Goal: Task Accomplishment & Management: Complete application form

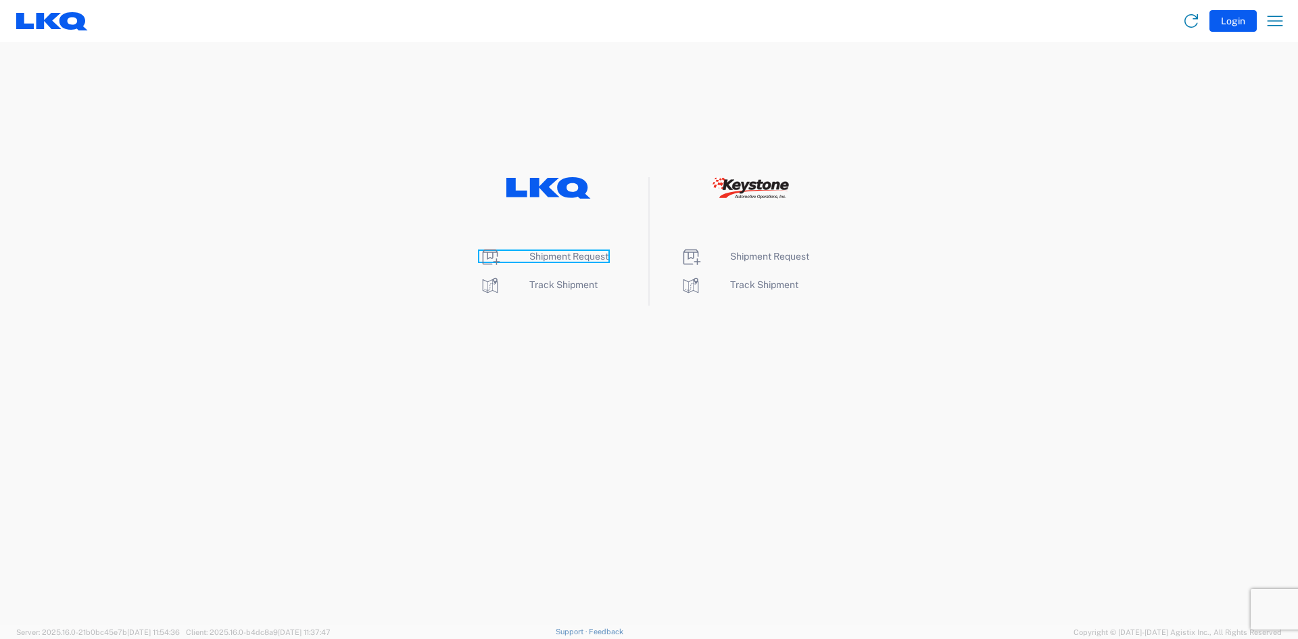
click at [585, 259] on span "Shipment Request" at bounding box center [568, 256] width 79 height 11
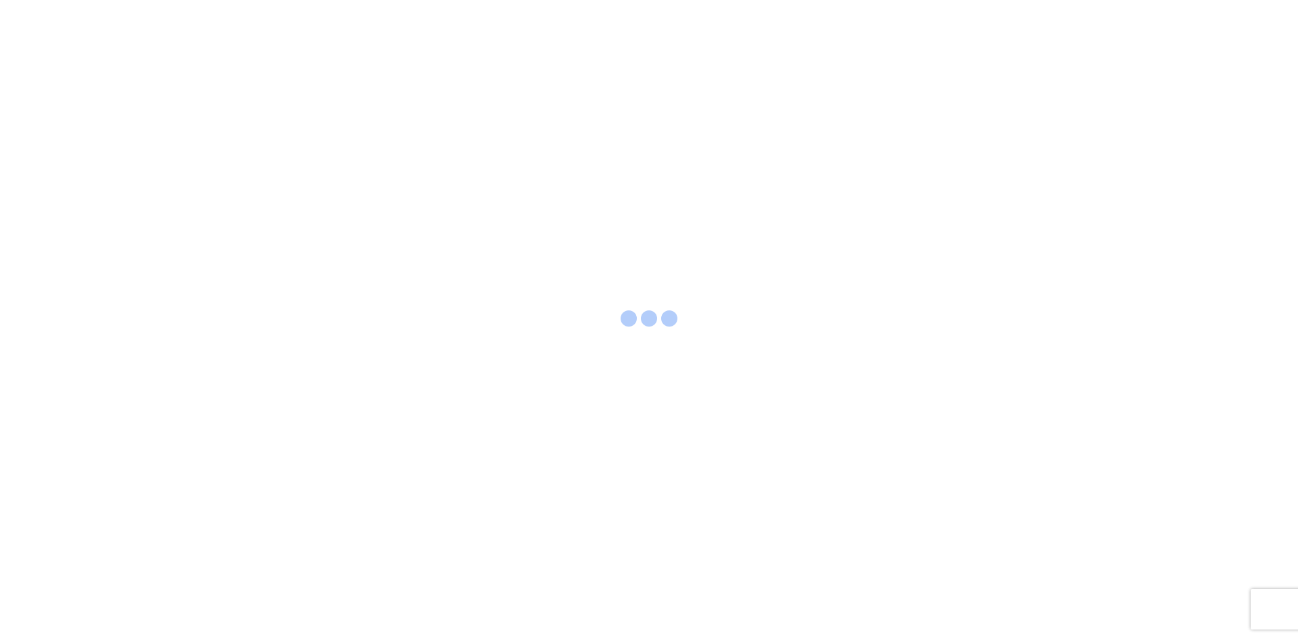
select select "FULL"
select select "LBS"
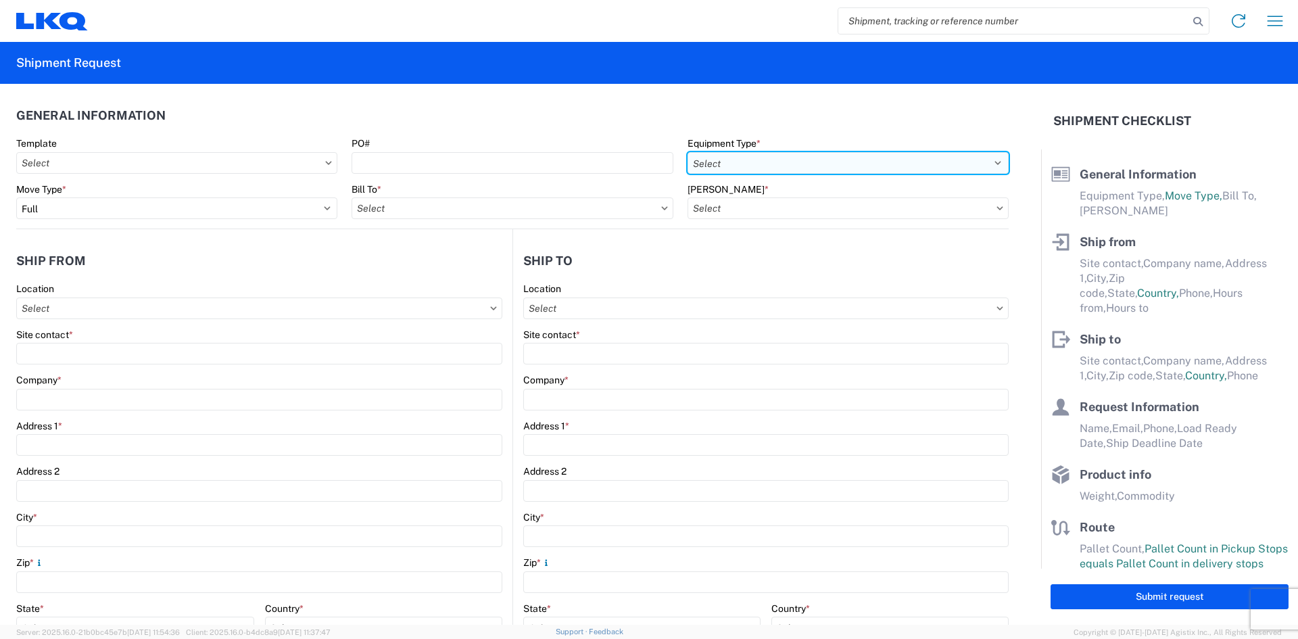
click at [737, 162] on select "Select 53’ Dry Van Flatbed Dropdeck (van) Lowboy (flatbed) Rail" at bounding box center [848, 163] width 321 height 22
select select "STDV"
click at [688, 152] on select "Select 53’ Dry Van Flatbed Dropdeck (van) Lowboy (flatbed) Rail" at bounding box center [848, 163] width 321 height 22
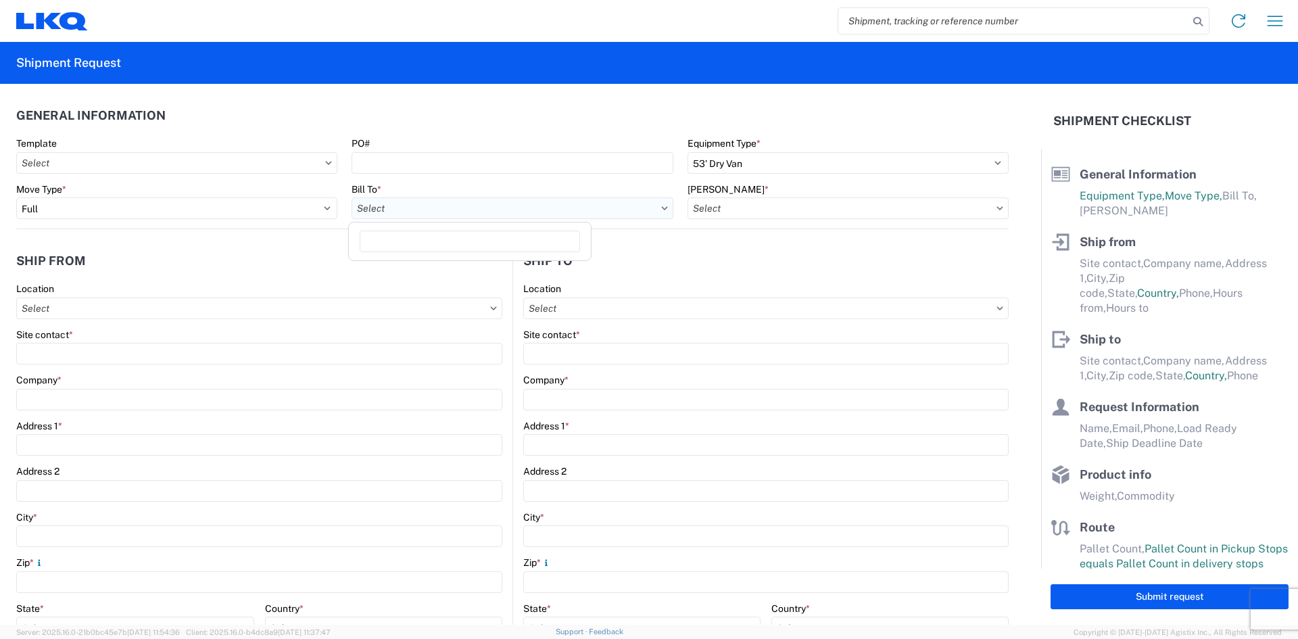
click at [416, 208] on input "Bill To *" at bounding box center [512, 208] width 321 height 22
click at [617, 218] on input "Bill To *" at bounding box center [512, 208] width 321 height 22
type input "1882"
click at [499, 272] on div "1882 - North American ATK Corporation" at bounding box center [470, 269] width 237 height 22
type input "1882 - North American ATK Corporation"
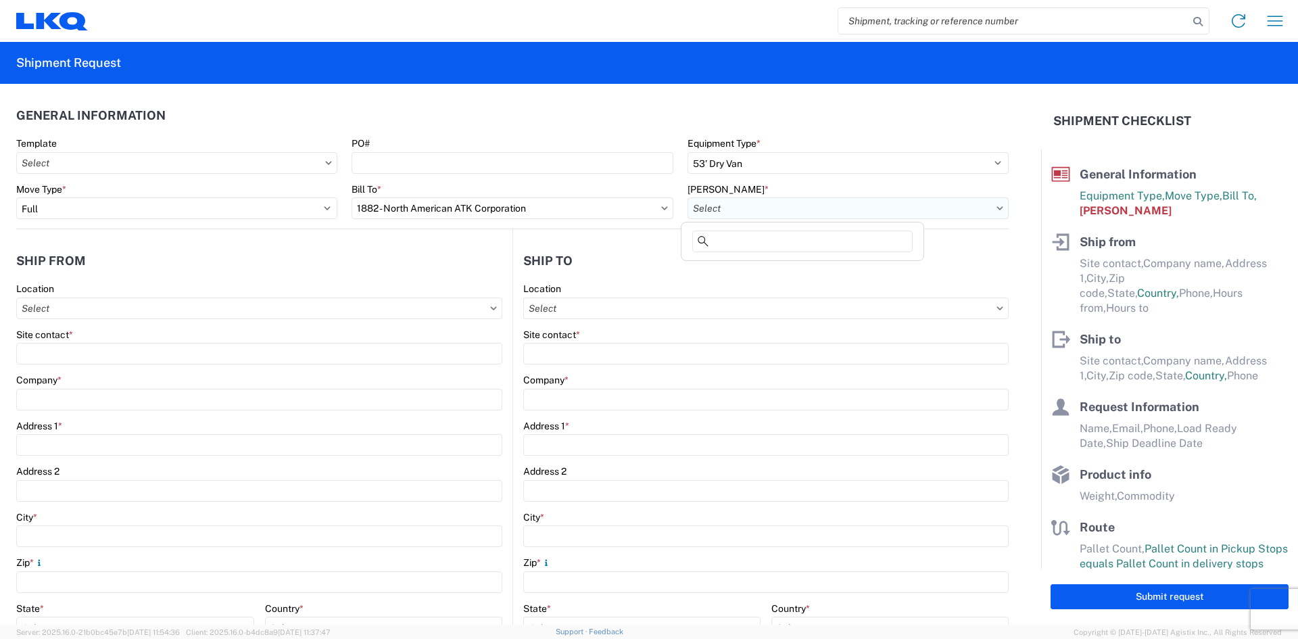
click at [751, 201] on input "[PERSON_NAME] *" at bounding box center [848, 208] width 321 height 22
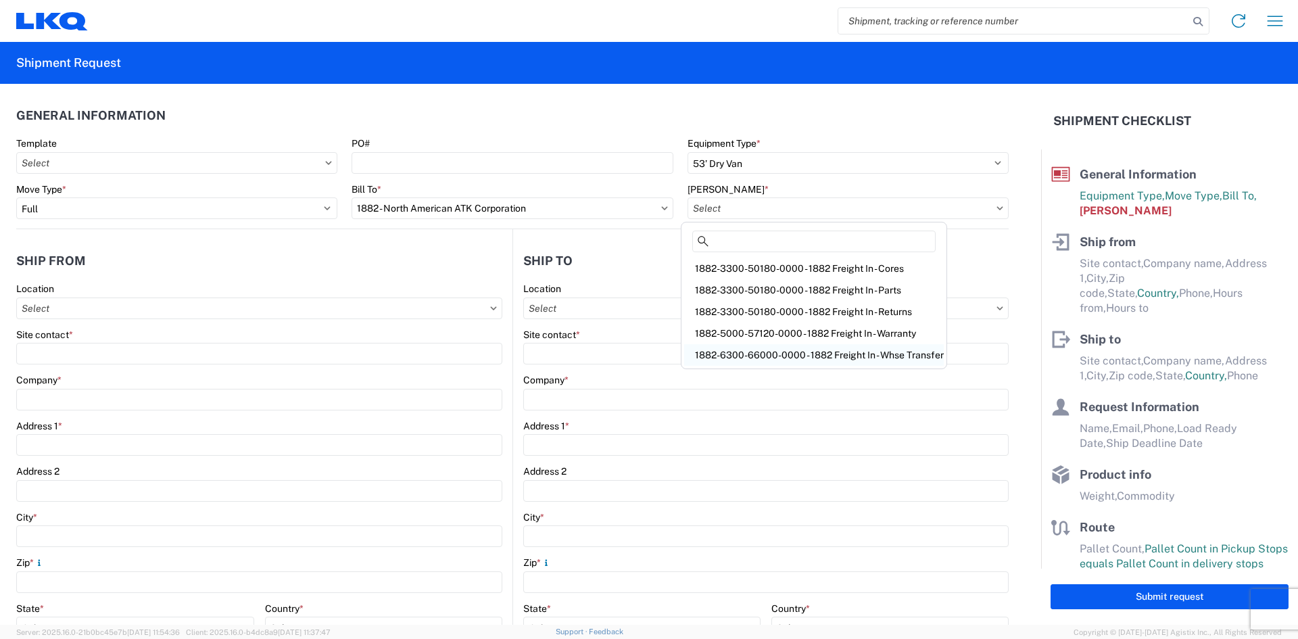
click at [748, 355] on div "1882-6300-66000-0000 - 1882 Freight In - Whse Transfer" at bounding box center [814, 355] width 260 height 22
type input "1882-6300-66000-0000 - 1882 Freight In - Whse Transfer"
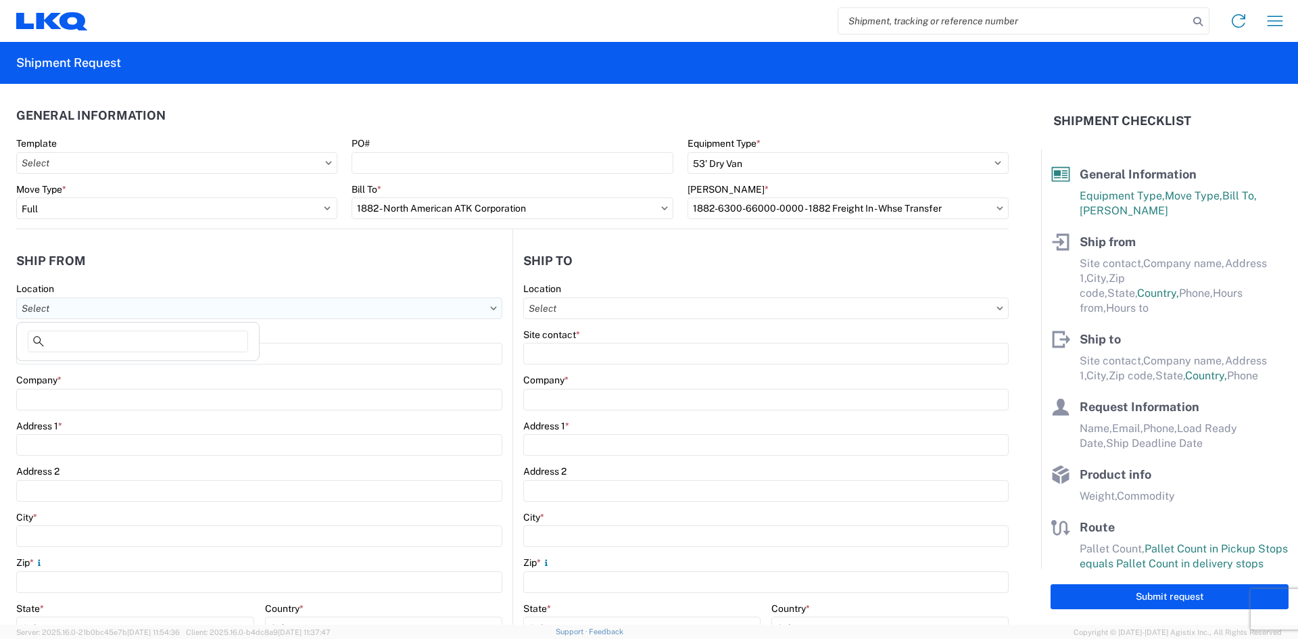
click at [82, 315] on input "Location" at bounding box center [259, 309] width 486 height 22
type input "1882"
click at [95, 373] on div "1882 - North American ATK Corporation" at bounding box center [138, 369] width 237 height 22
type input "1882 - North American ATK Corporation"
type input "LKQ Corporation"
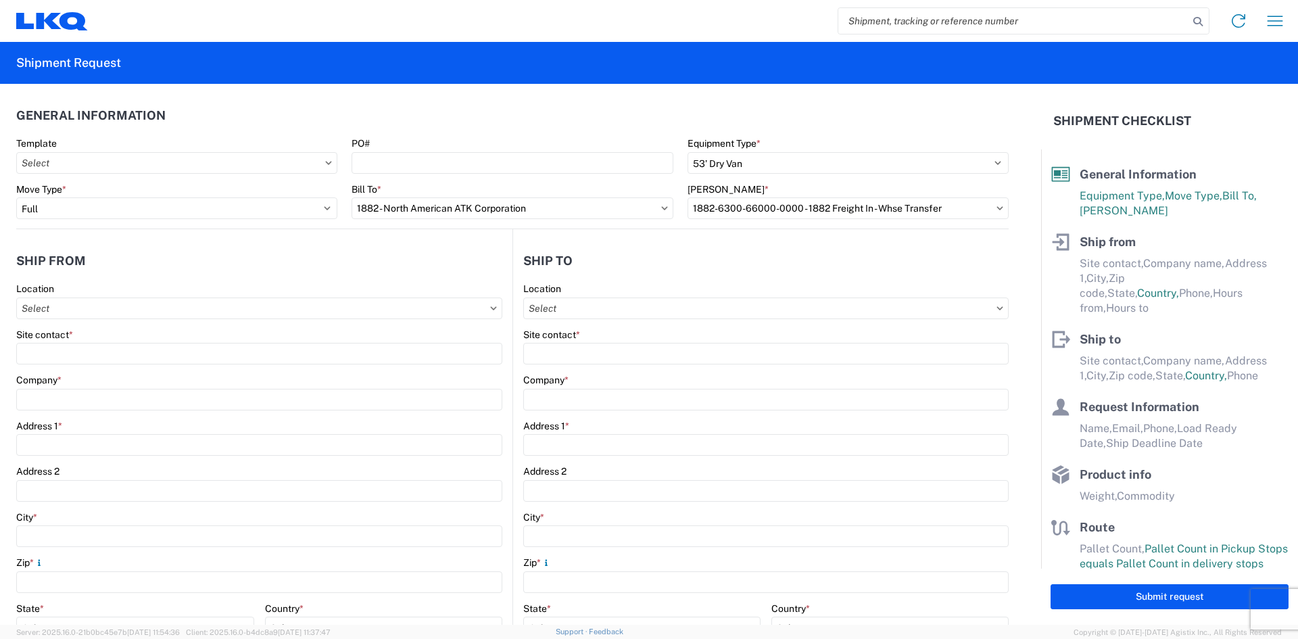
type input "[STREET_ADDRESS]"
type input "[GEOGRAPHIC_DATA]"
type input "75050"
select select "[GEOGRAPHIC_DATA]"
select select "US"
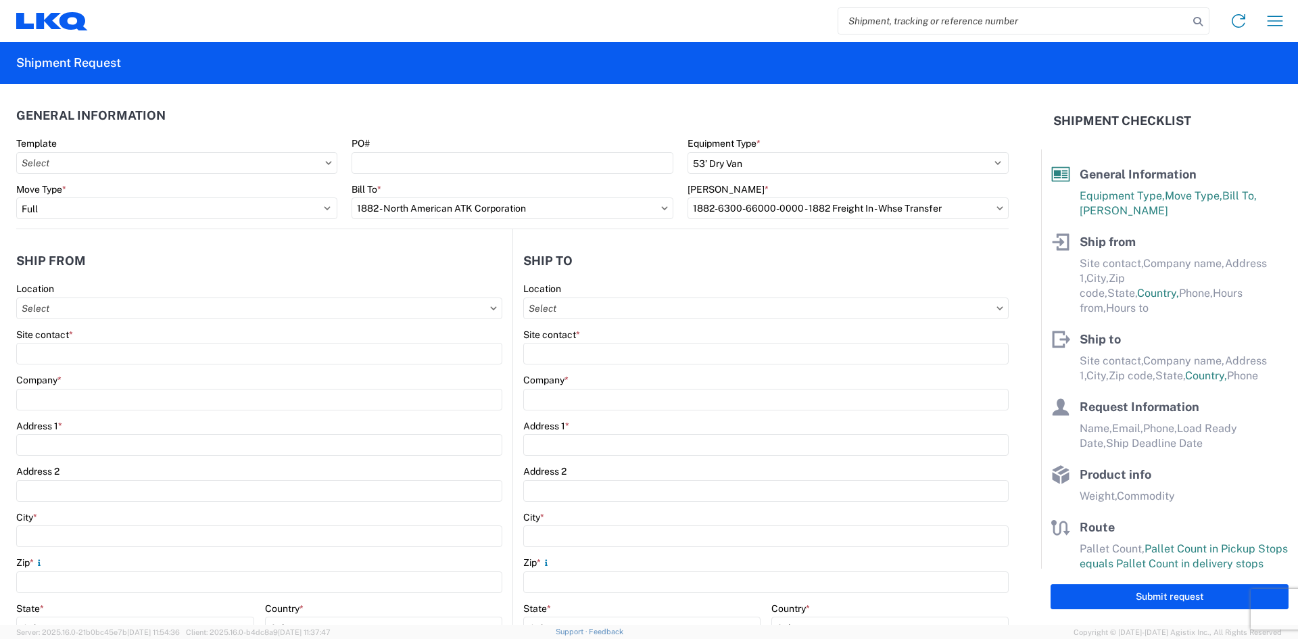
type input "[PHONE_NUMBER]"
type input "07:00"
type input "17:00"
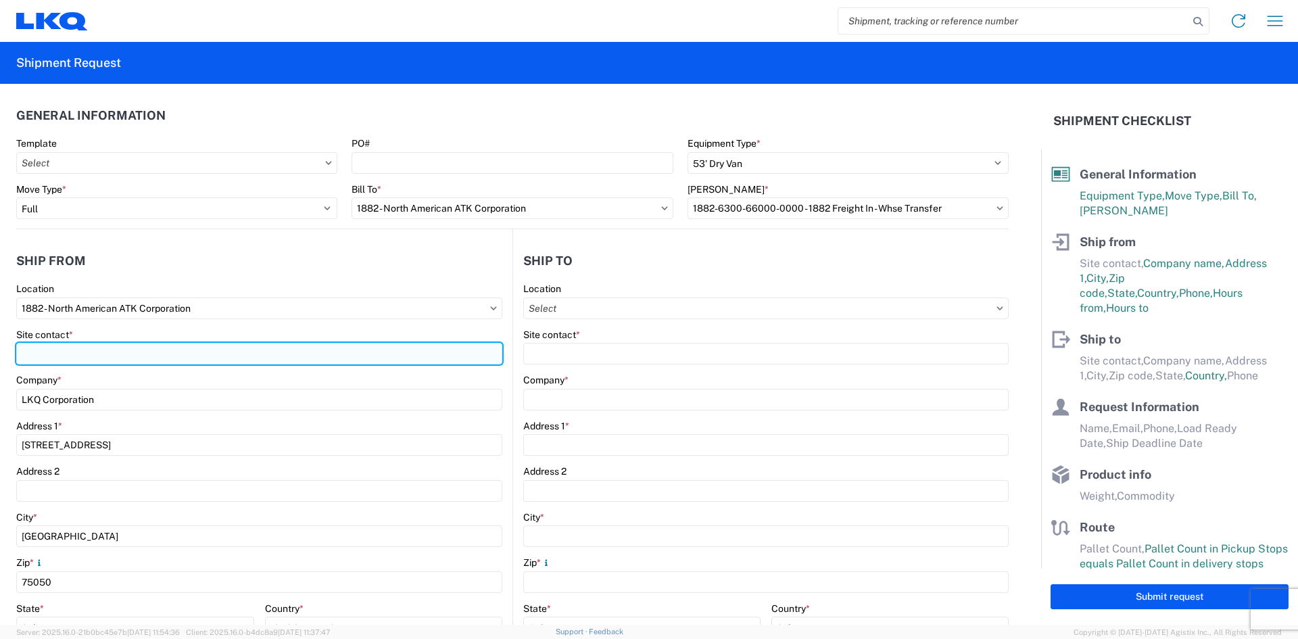
click at [88, 350] on input "Site contact *" at bounding box center [259, 354] width 486 height 22
type input "[PERSON_NAME]"
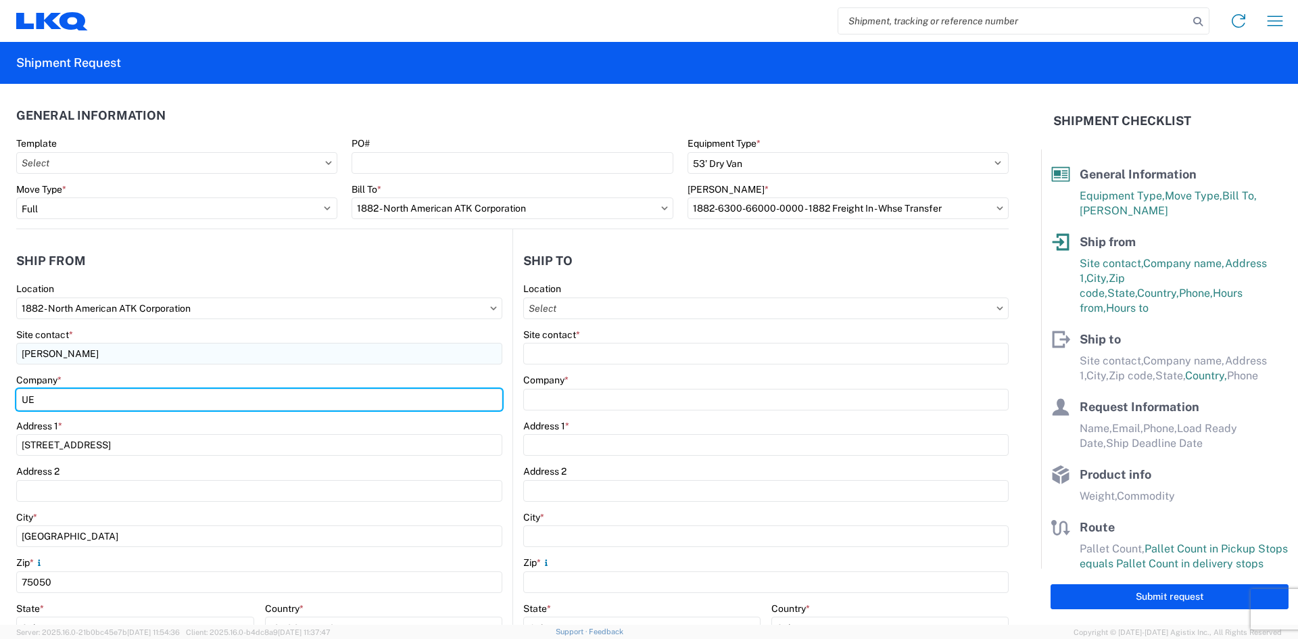
type input "U"
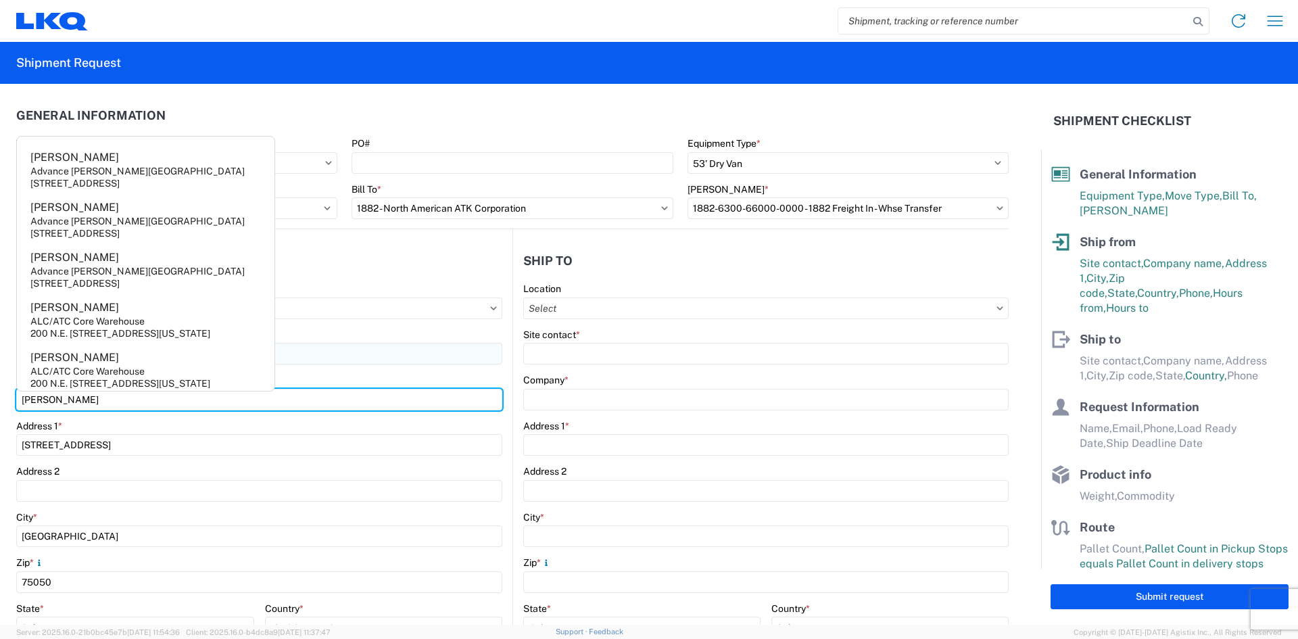
type input "[PERSON_NAME]"
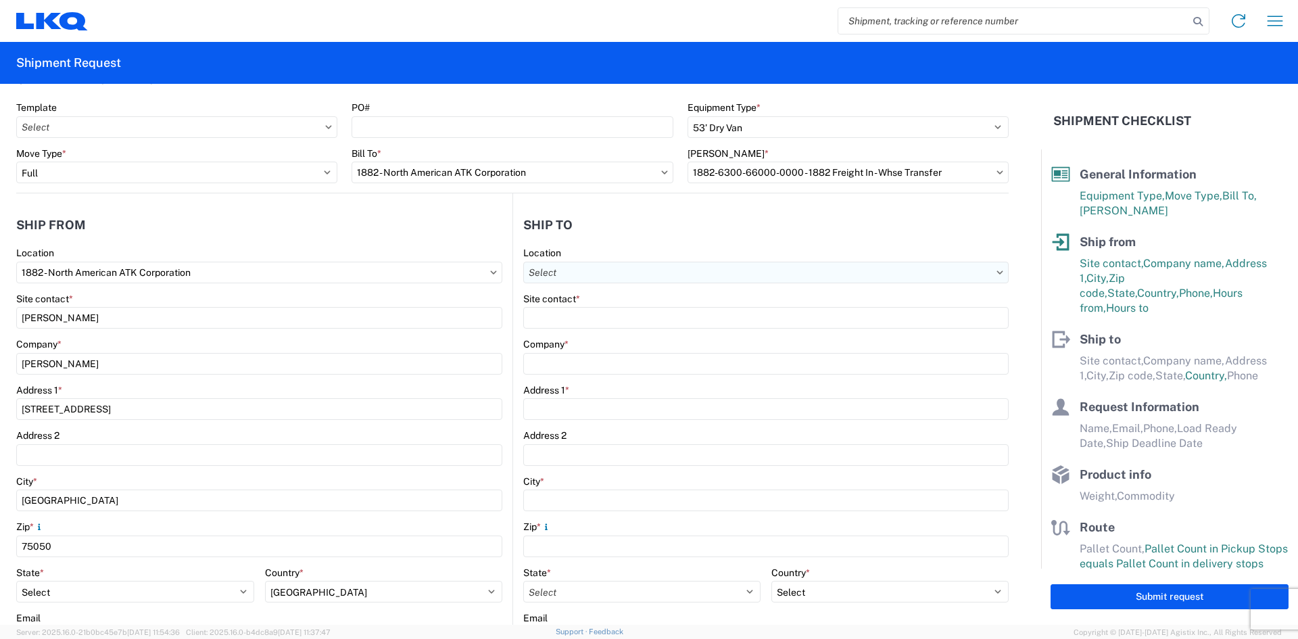
scroll to position [135, 0]
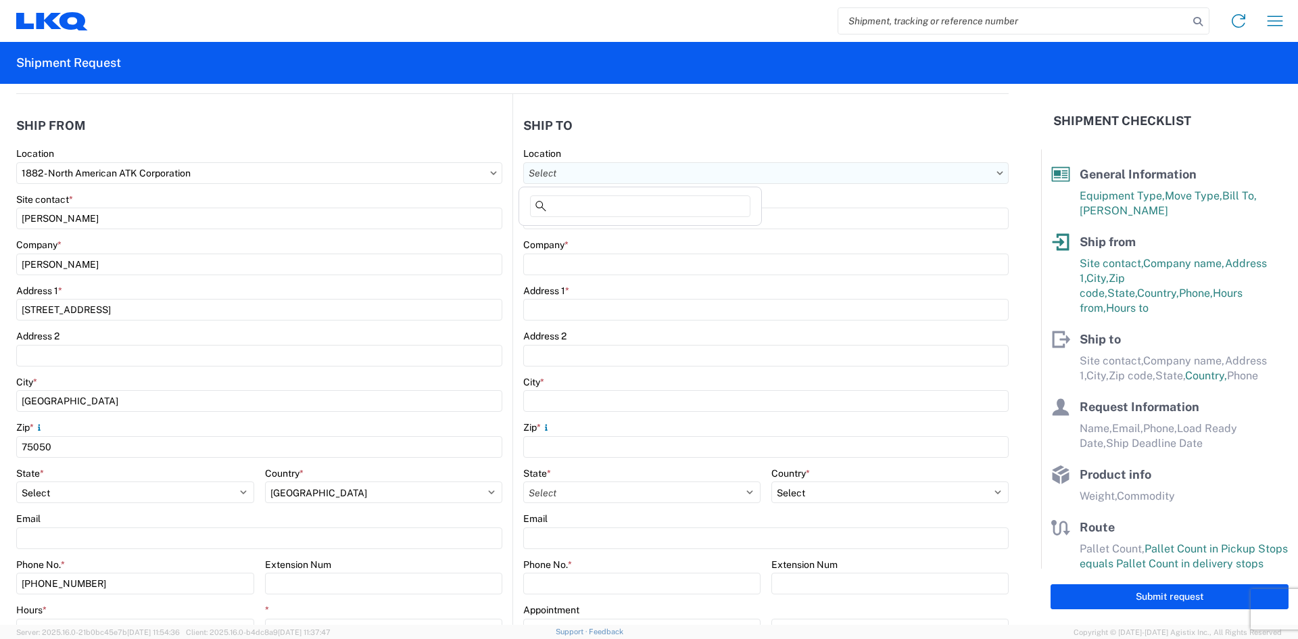
click at [642, 172] on input "Location" at bounding box center [765, 173] width 485 height 22
click at [632, 202] on input at bounding box center [640, 206] width 220 height 22
click at [602, 243] on div "Company *" at bounding box center [765, 245] width 485 height 12
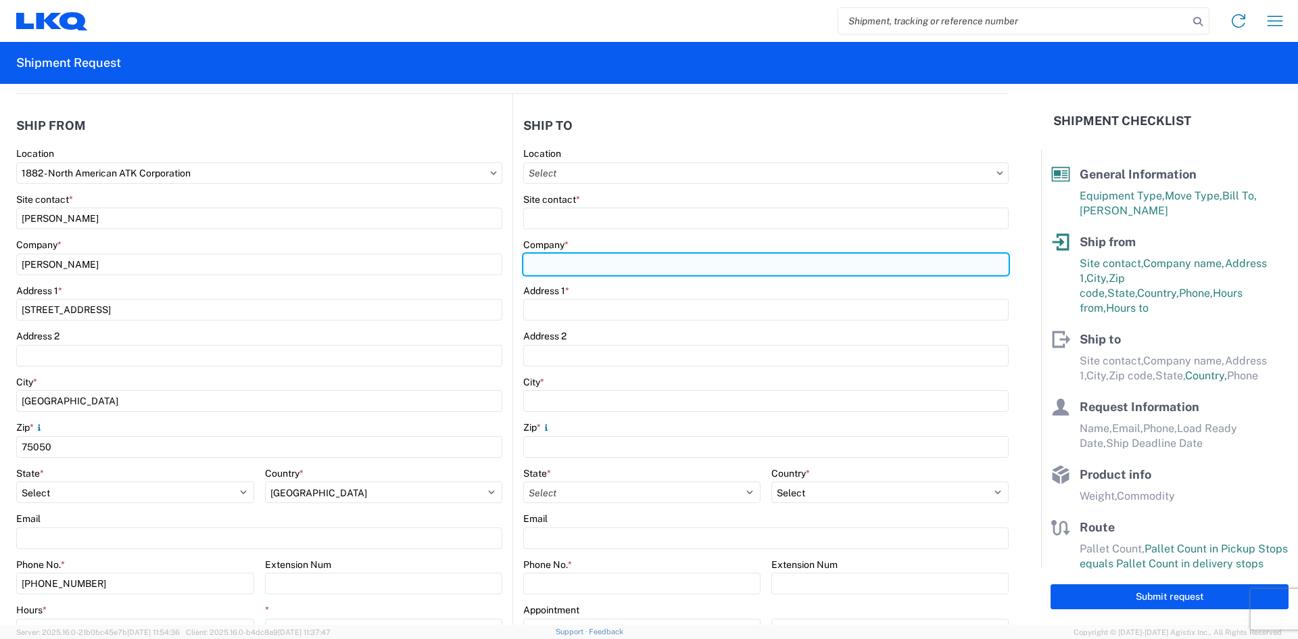
click at [600, 260] on input "Company *" at bounding box center [765, 265] width 485 height 22
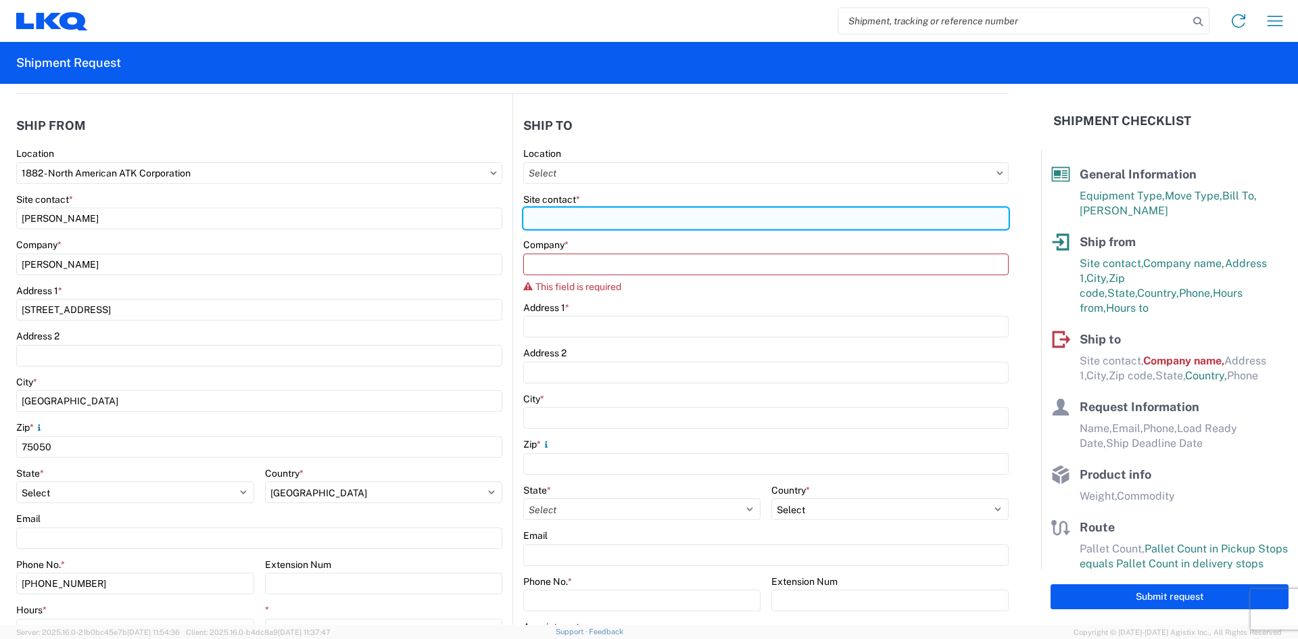
click at [600, 217] on input "Site contact *" at bounding box center [765, 219] width 485 height 22
type input "d"
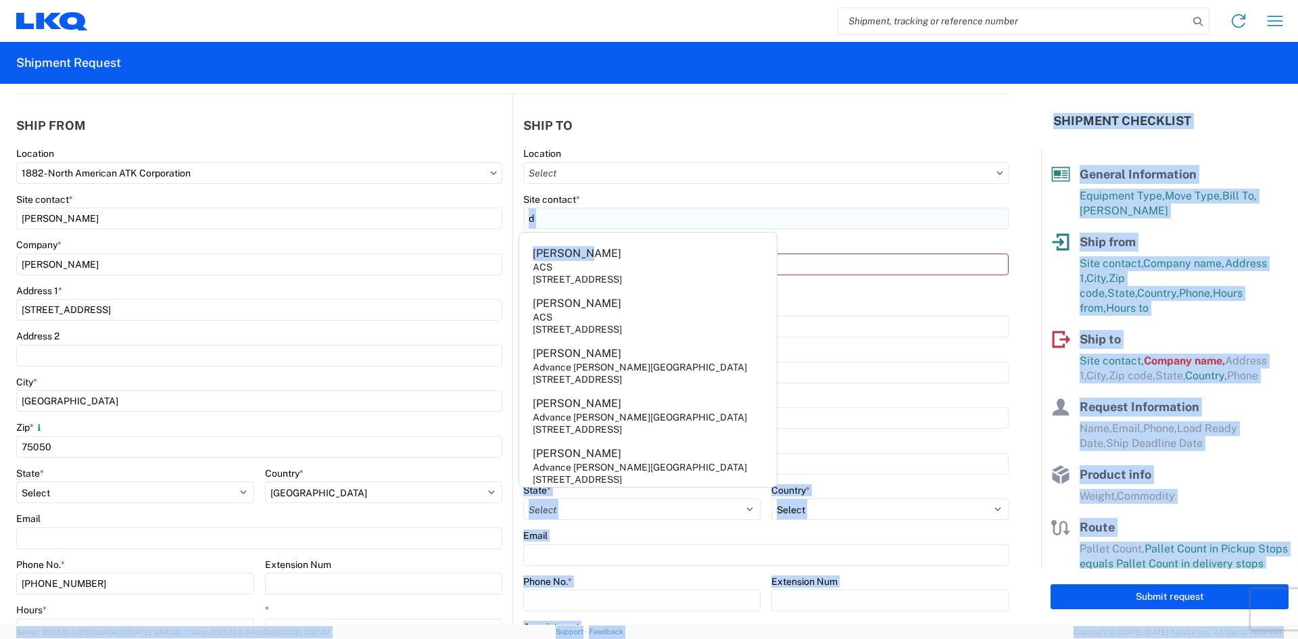
drag, startPoint x: 600, startPoint y: 233, endPoint x: 580, endPoint y: 224, distance: 21.8
click at [590, 227] on agx-block-ui "Home Shipment request Shipment tracking Shipment Request General Information Te…" at bounding box center [649, 319] width 1298 height 639
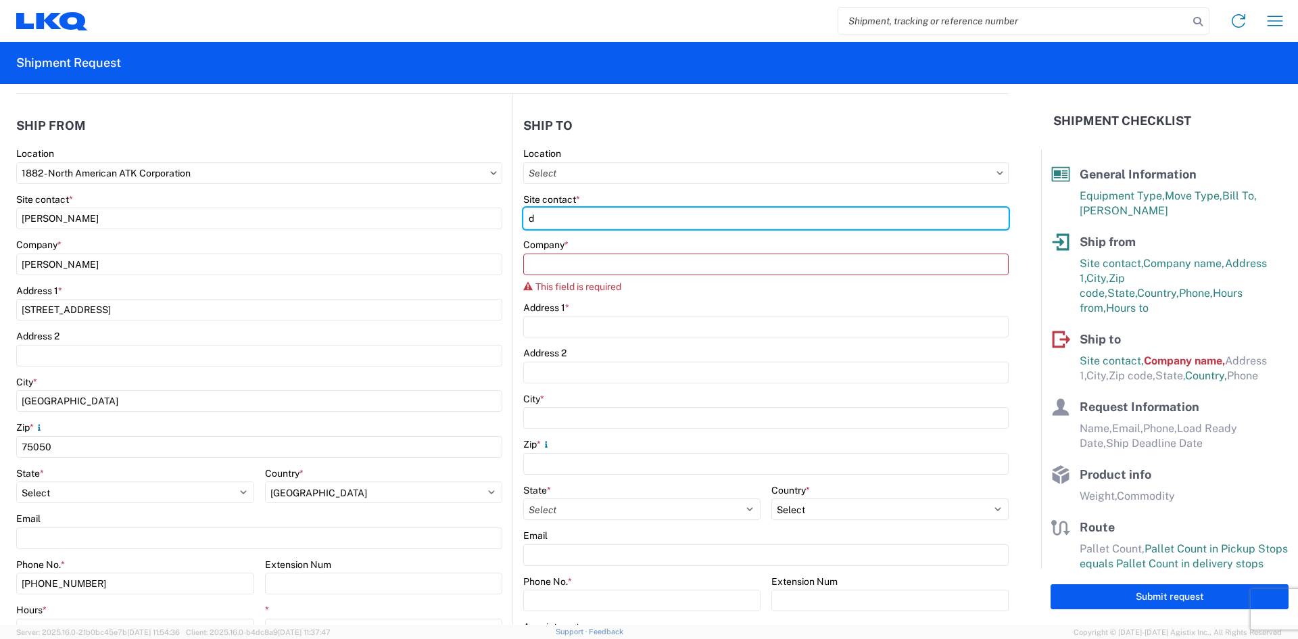
drag, startPoint x: 579, startPoint y: 223, endPoint x: 495, endPoint y: 243, distance: 86.9
click at [495, 243] on div "Ship from 1882 Location 1882 - North American ATK Corporation Site contact * [P…" at bounding box center [512, 396] width 993 height 604
type input "[PERSON_NAME]"
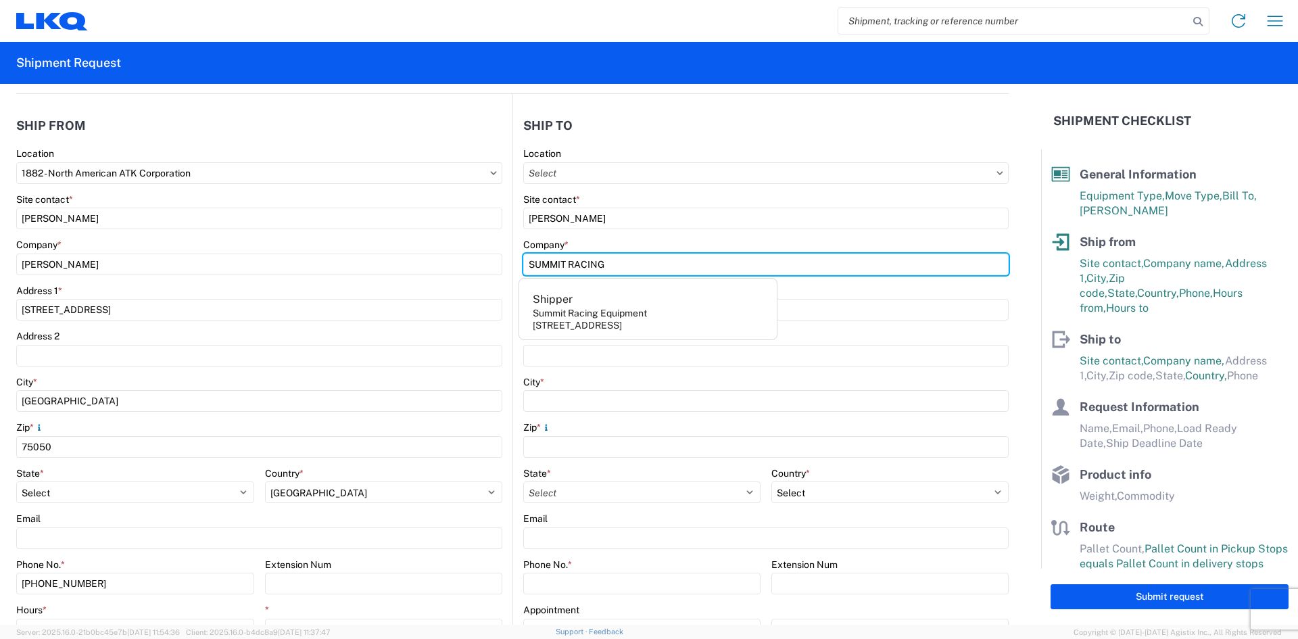
type input "SUMMIT RACING"
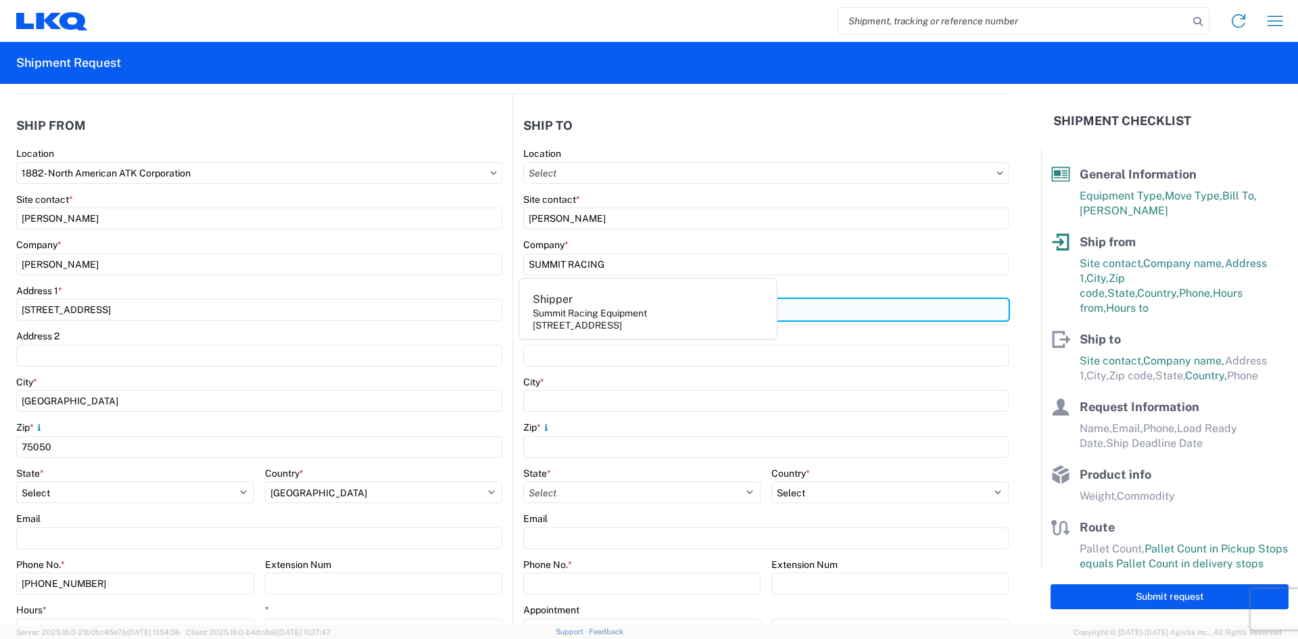
click at [818, 318] on input "Address 1 *" at bounding box center [765, 310] width 485 height 22
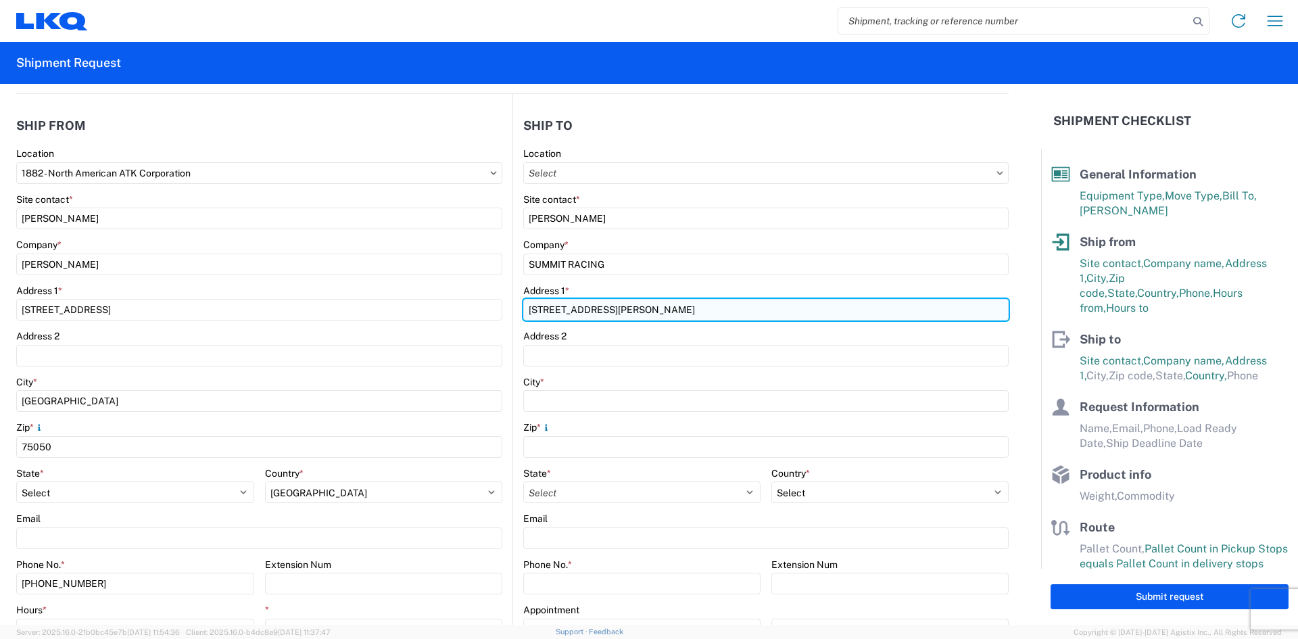
type input "[STREET_ADDRESS][PERSON_NAME]"
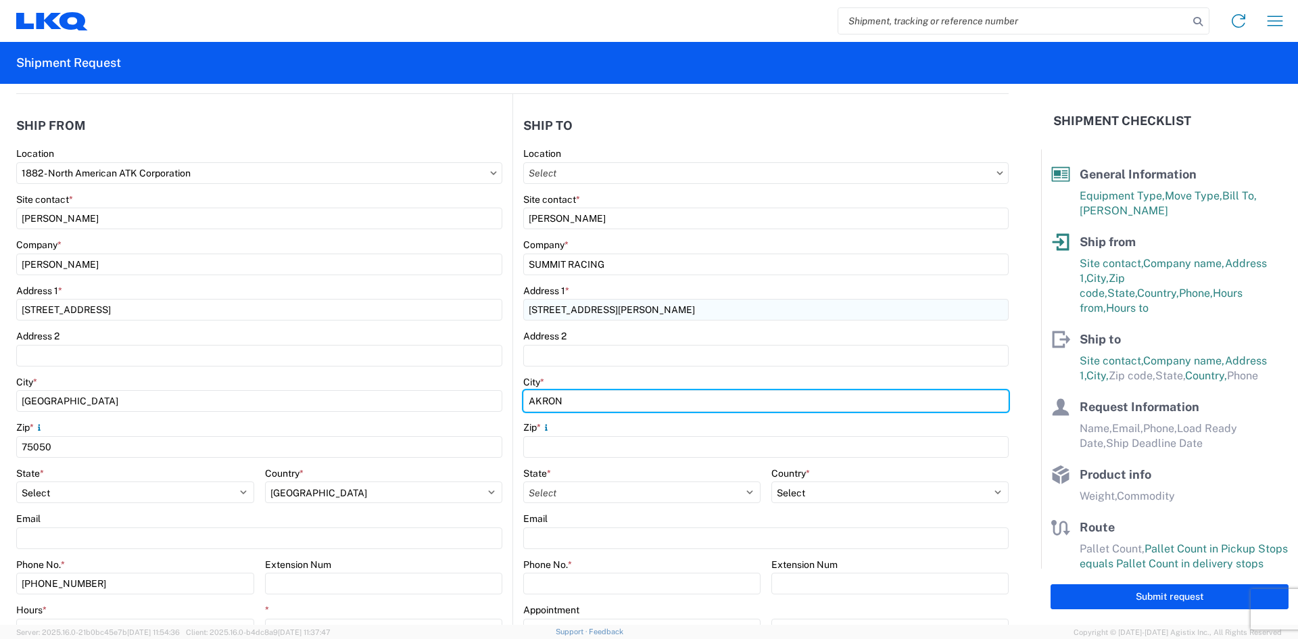
type input "AKRON"
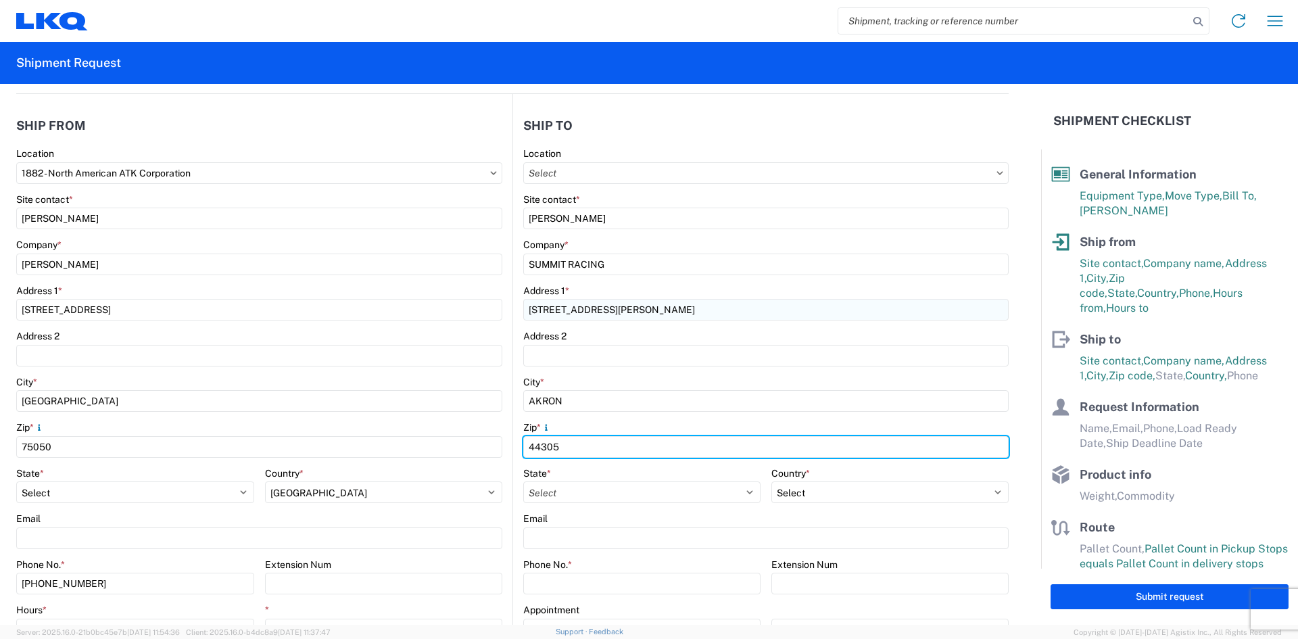
type input "44305"
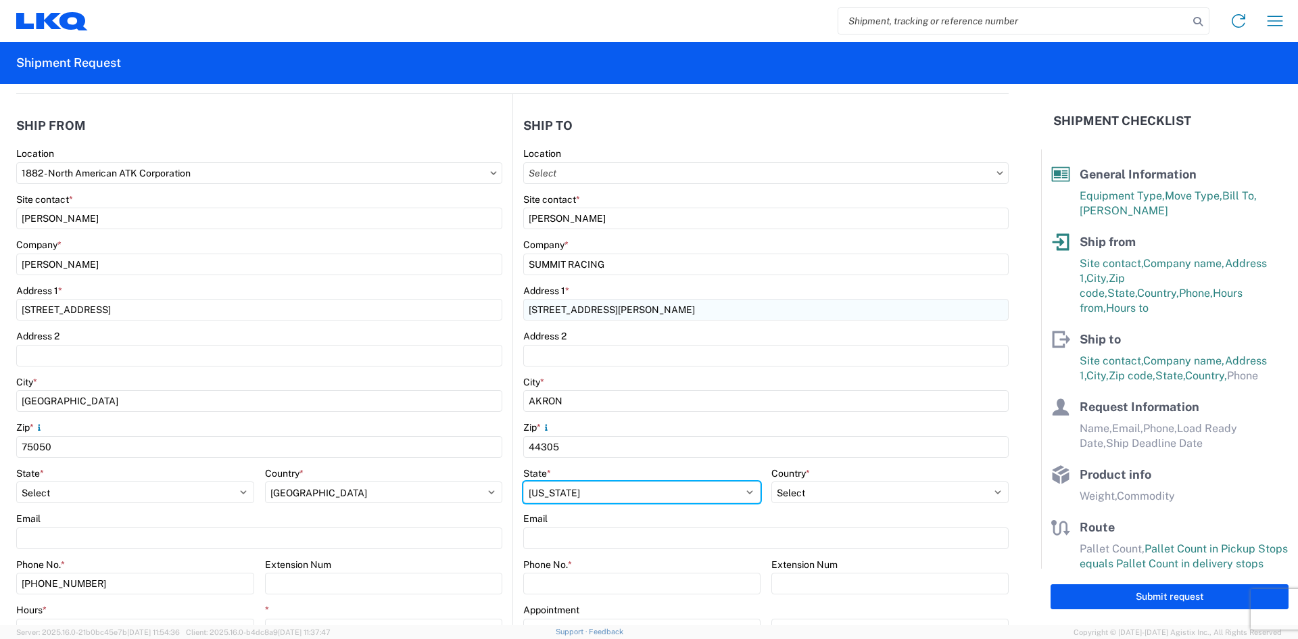
select select "OH"
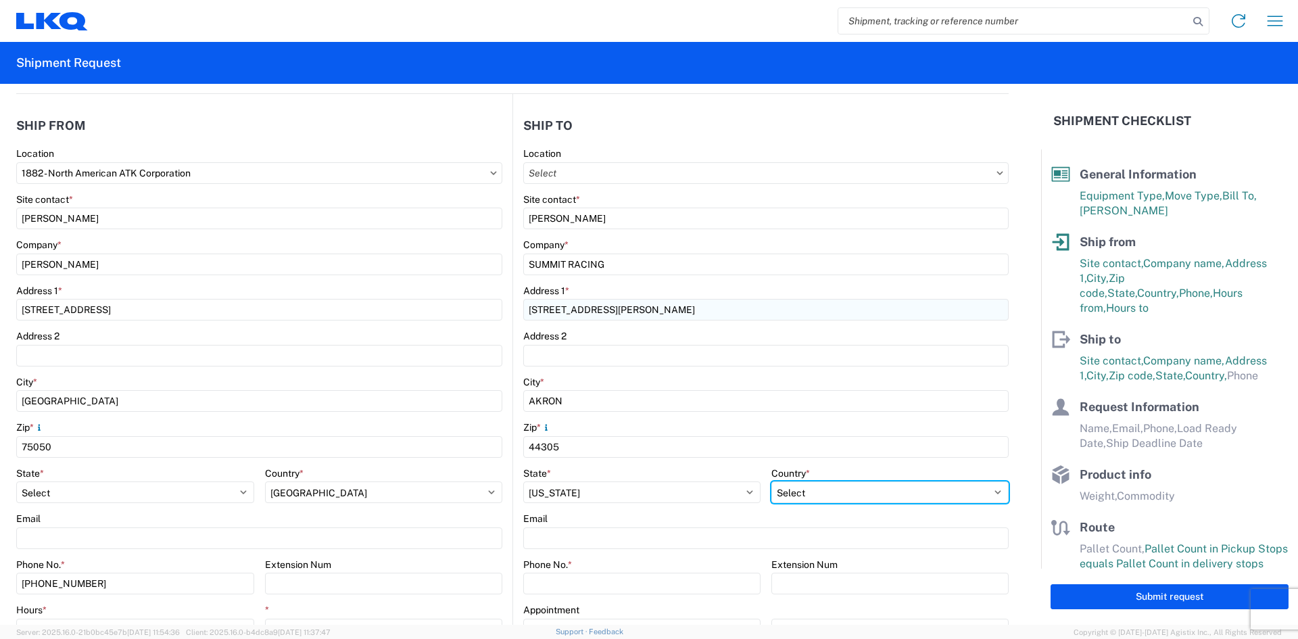
select select "US"
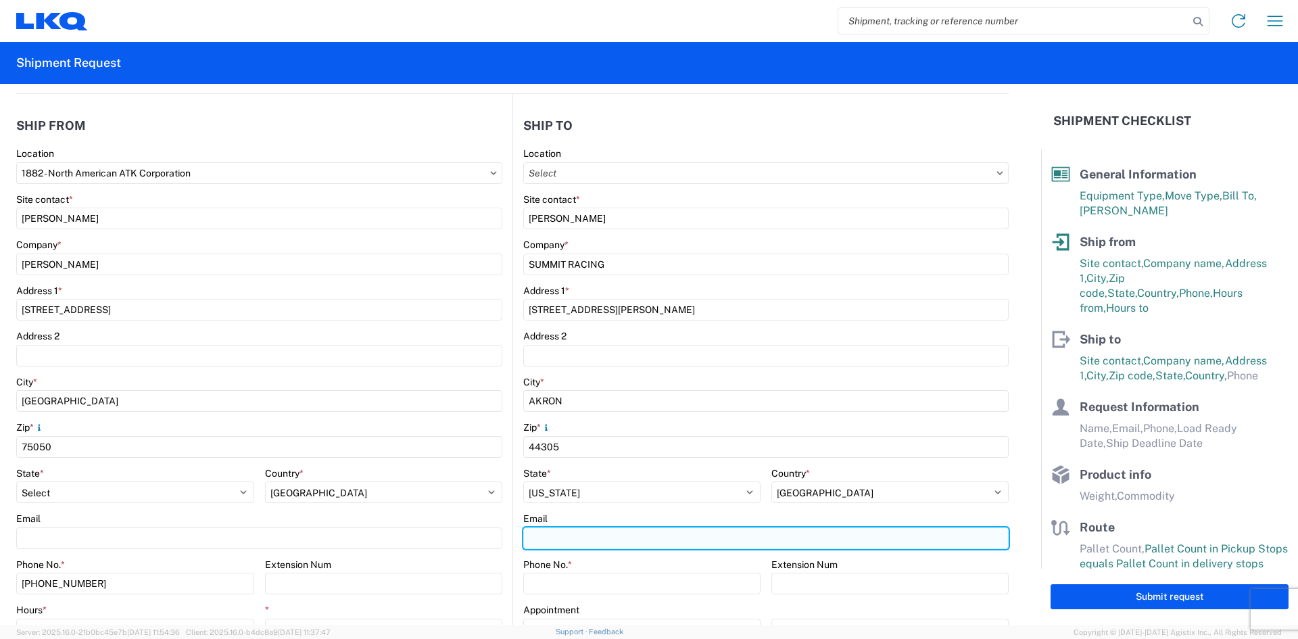
click at [567, 545] on input "Email" at bounding box center [765, 538] width 485 height 22
type input "[EMAIL_ADDRESS][DOMAIN_NAME]"
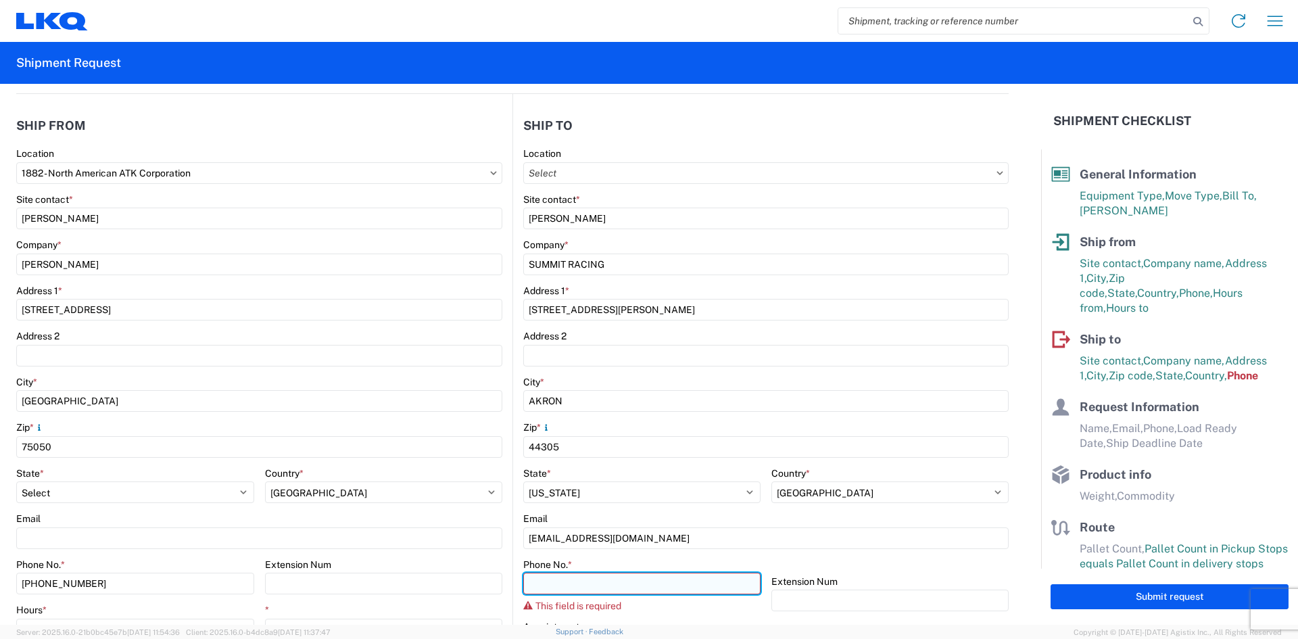
paste input "[PHONE_NUMBER]"
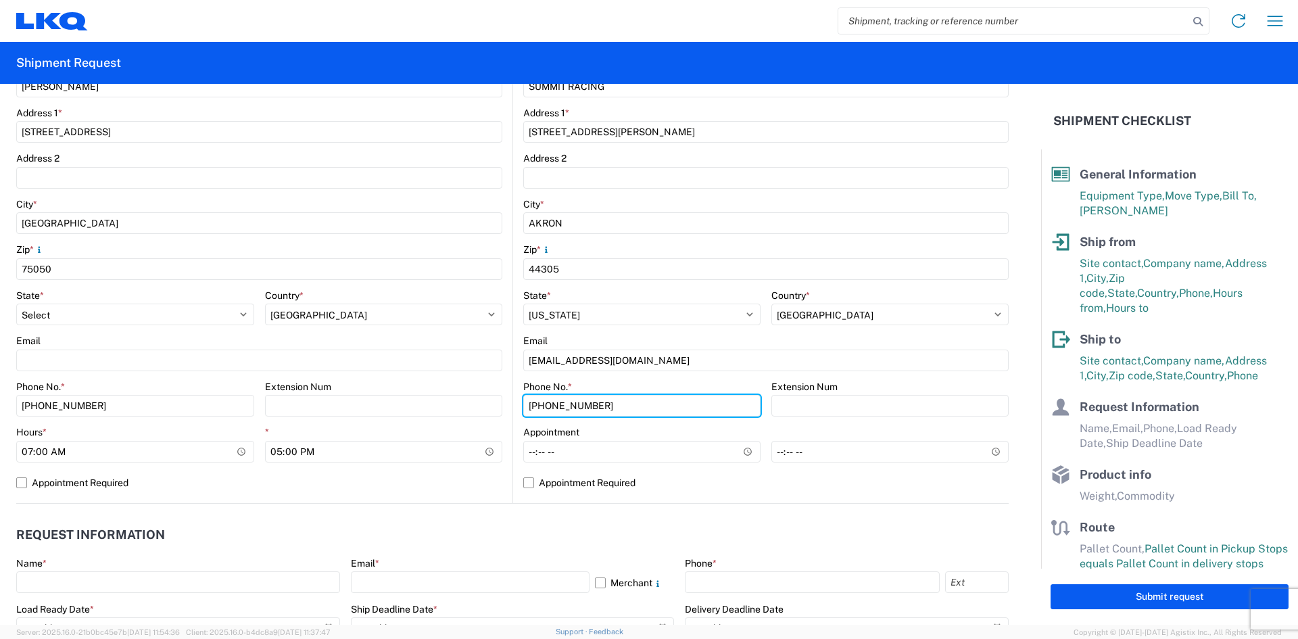
scroll to position [338, 0]
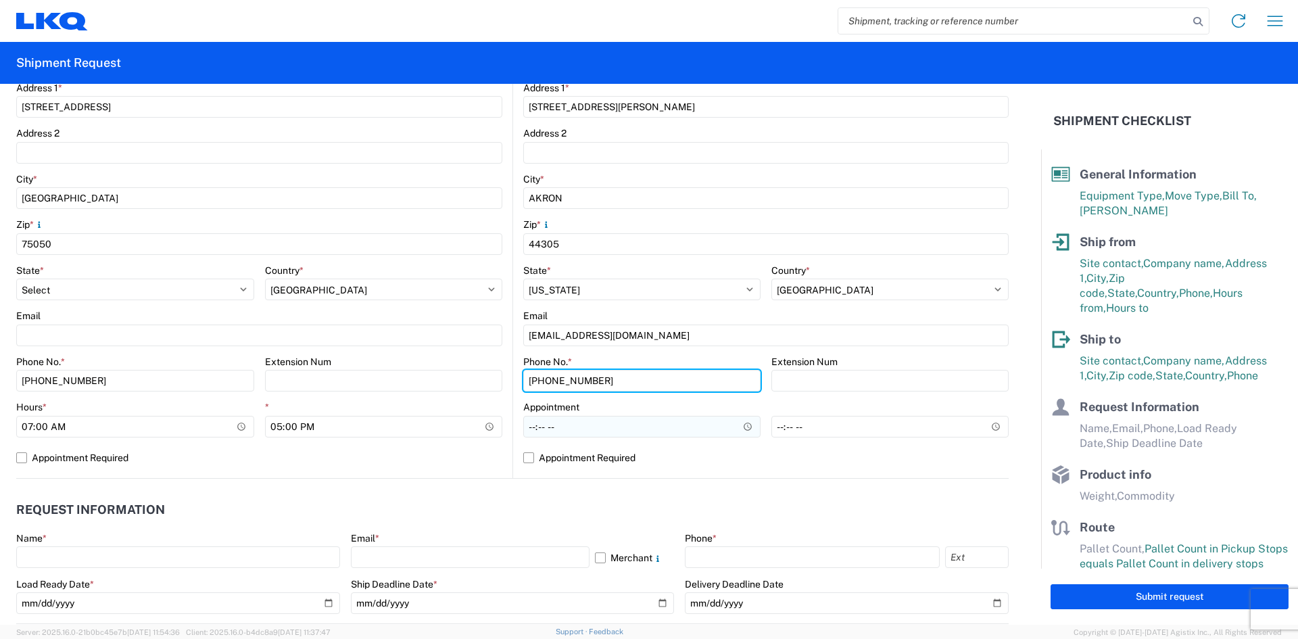
type input "[PHONE_NUMBER]"
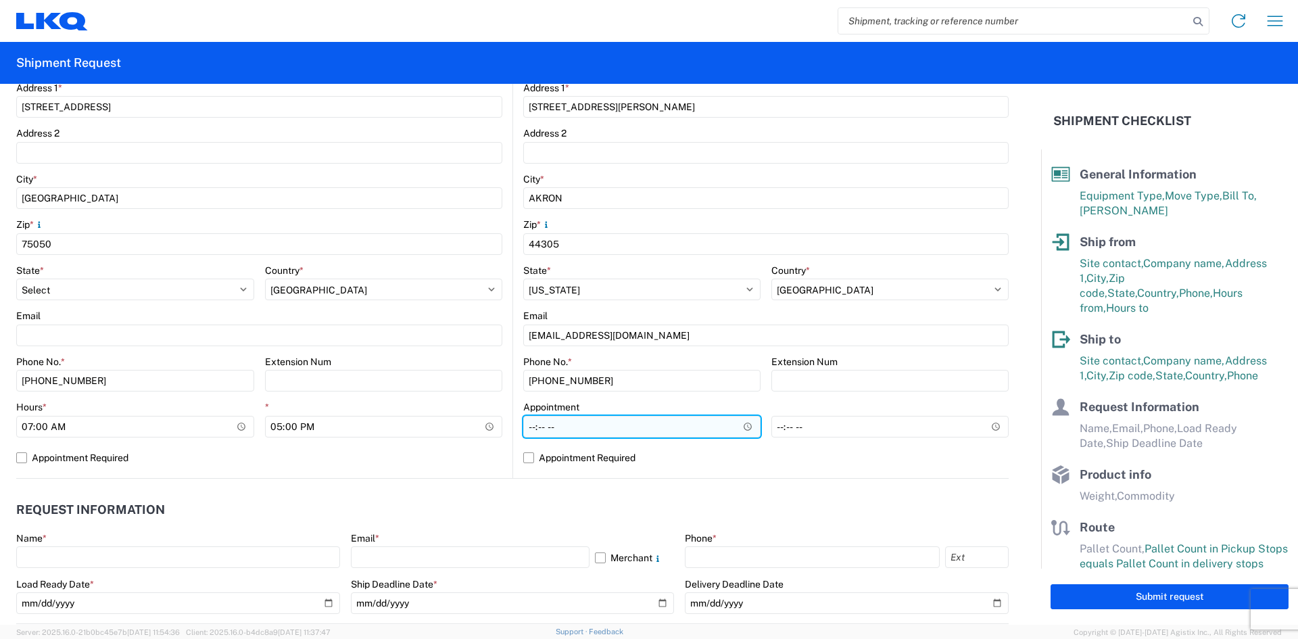
click at [627, 435] on input "Hours *" at bounding box center [641, 427] width 237 height 22
type input "09:00"
click at [529, 456] on label "Appointment Required" at bounding box center [765, 458] width 485 height 22
click at [0, 0] on input "Appointment Required" at bounding box center [0, 0] width 0 height 0
select select "US"
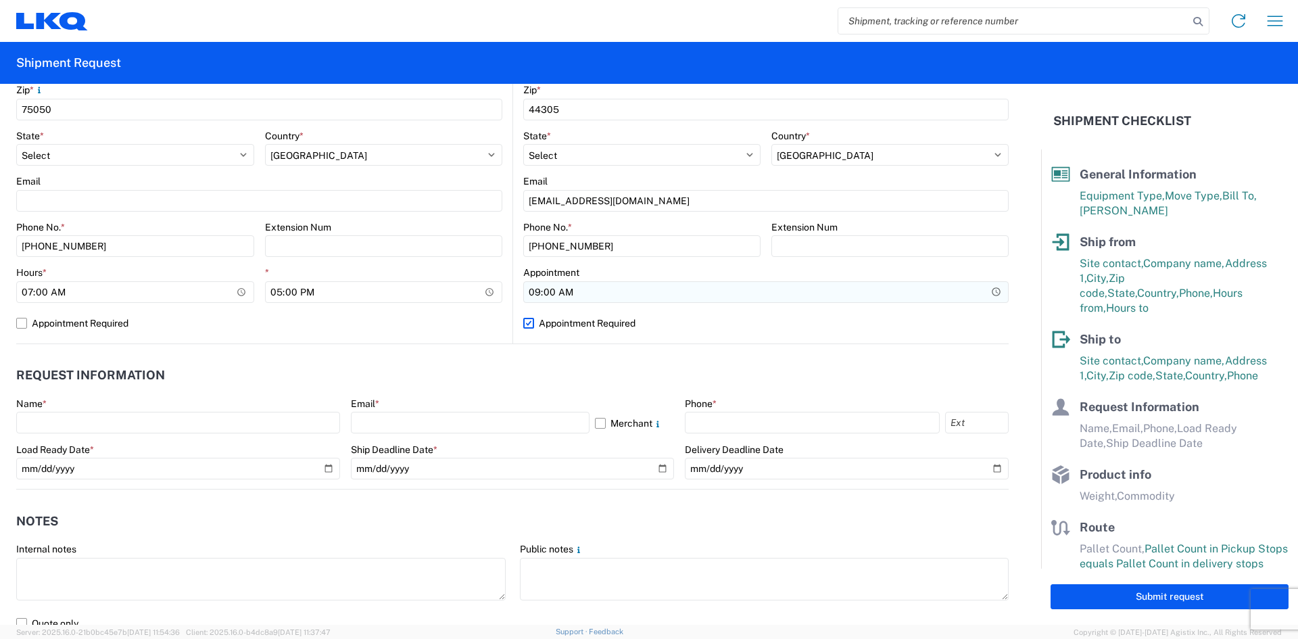
scroll to position [473, 0]
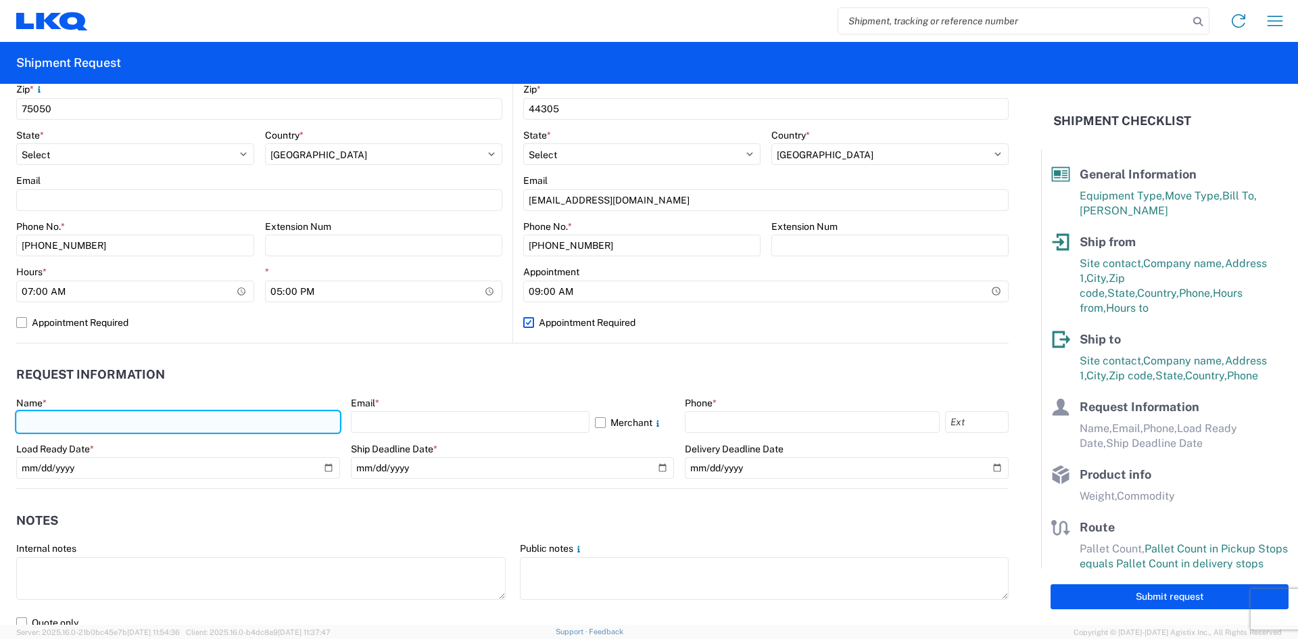
click at [126, 424] on input "text" at bounding box center [178, 422] width 324 height 22
type input "[PERSON_NAME]"
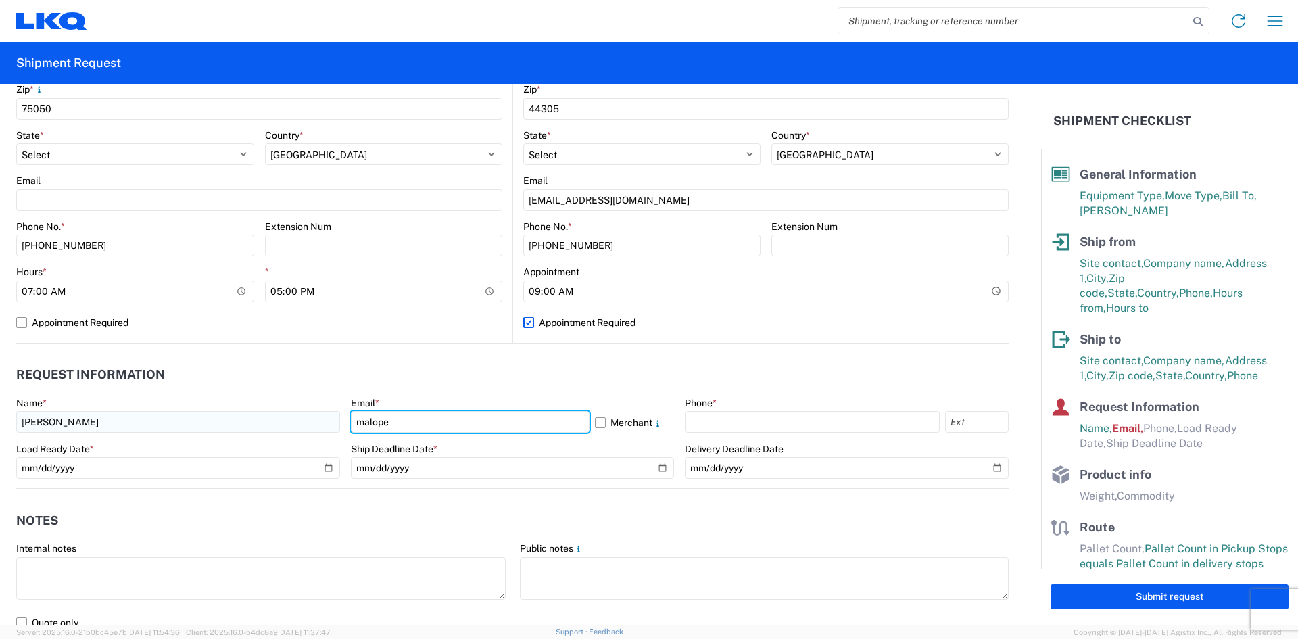
type input "[EMAIL_ADDRESS][DOMAIN_NAME]"
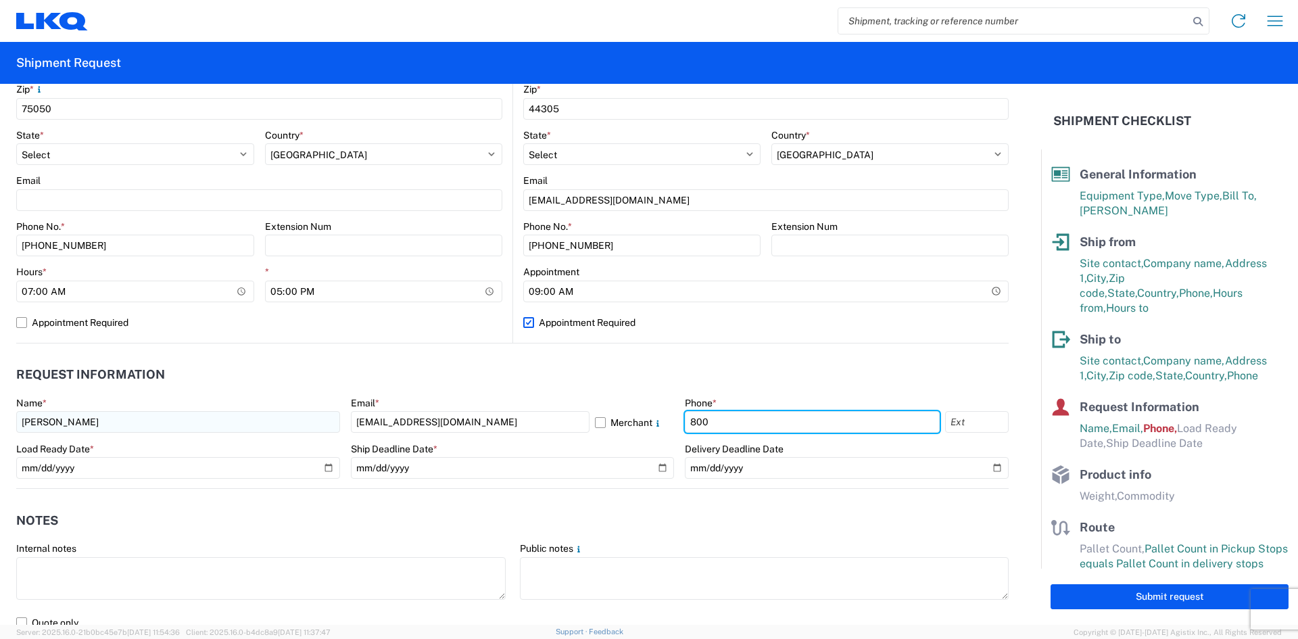
type input "[PHONE_NUMBER]"
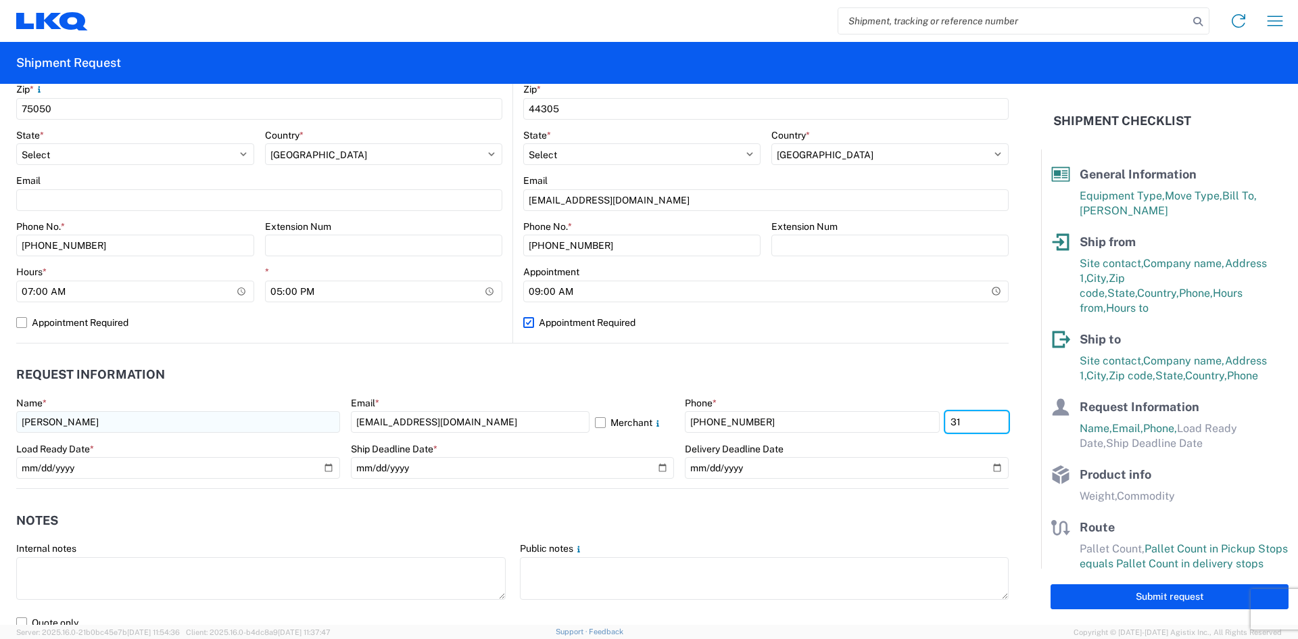
type input "3"
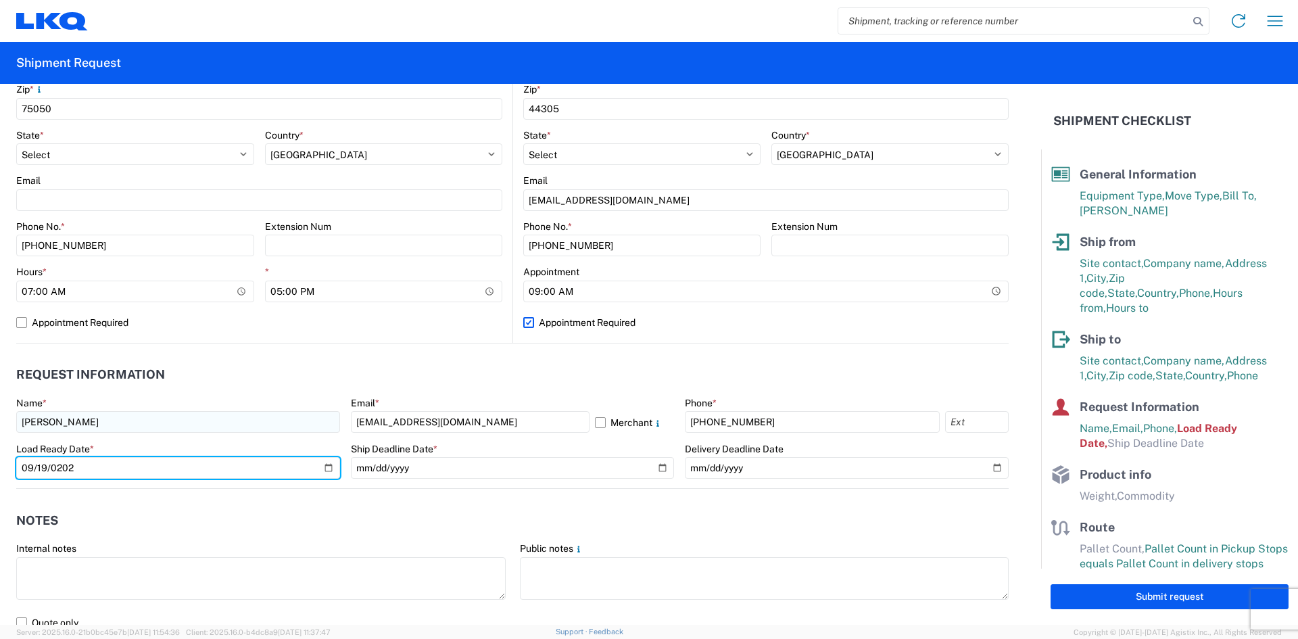
type input "[DATE]"
click at [28, 463] on input "[DATE]" at bounding box center [178, 468] width 324 height 22
type input "[DATE]"
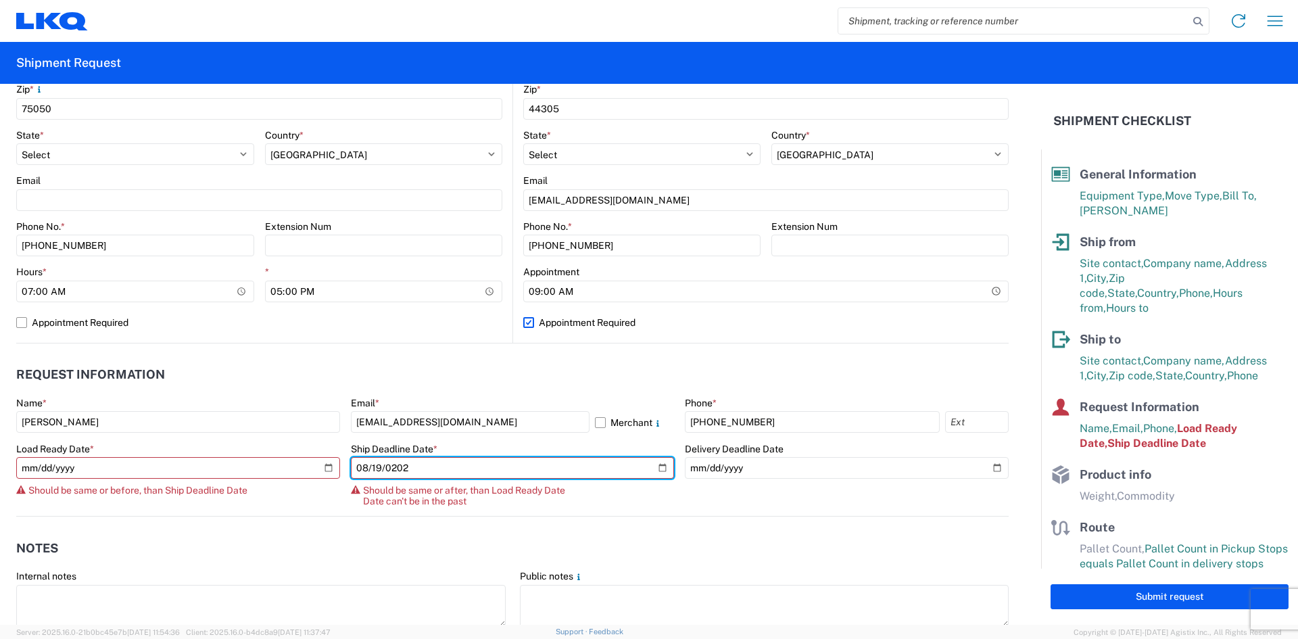
type input "[DATE]"
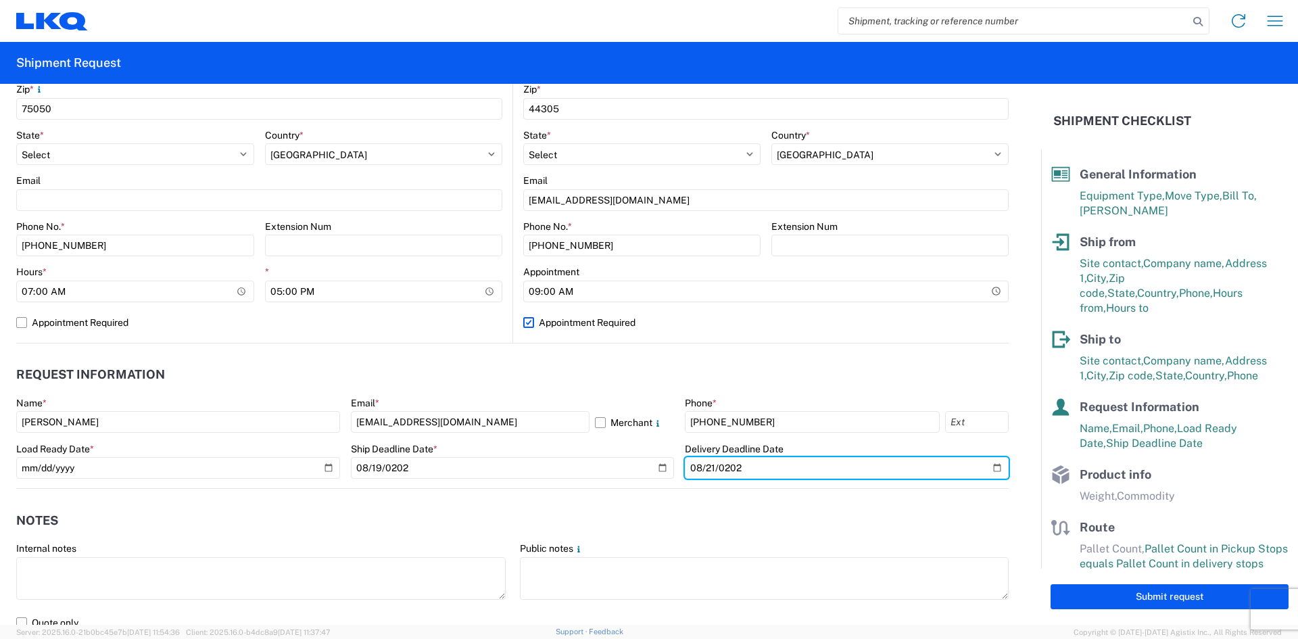
type input "[DATE]"
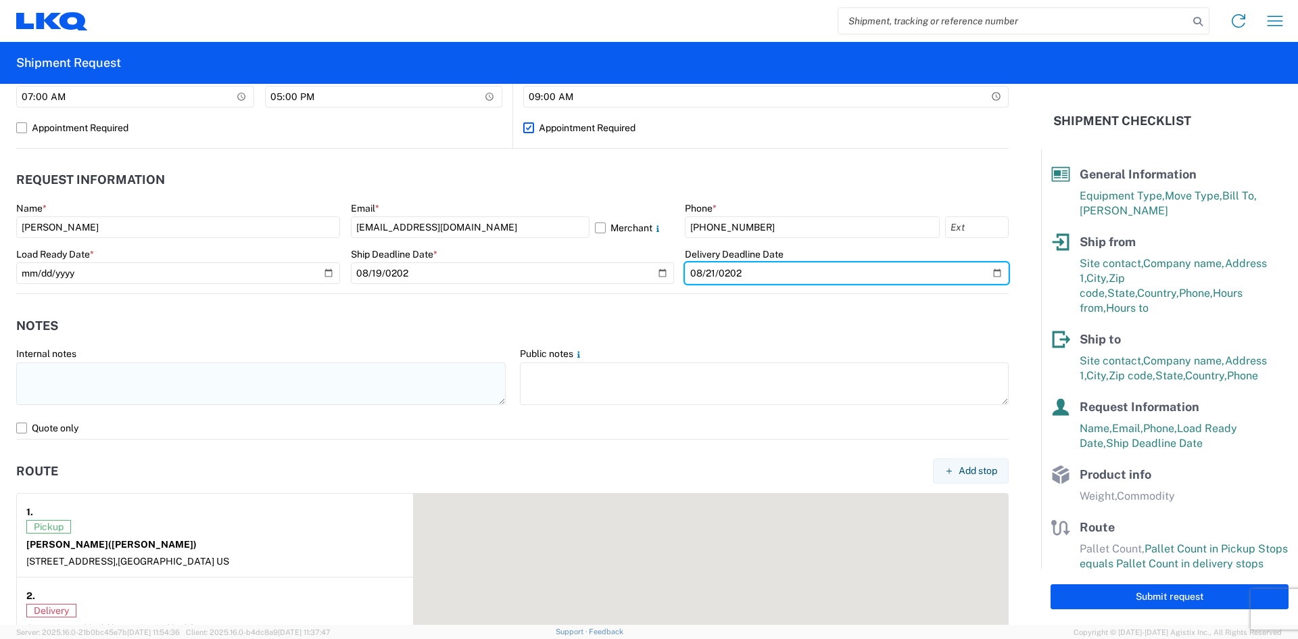
scroll to position [676, 0]
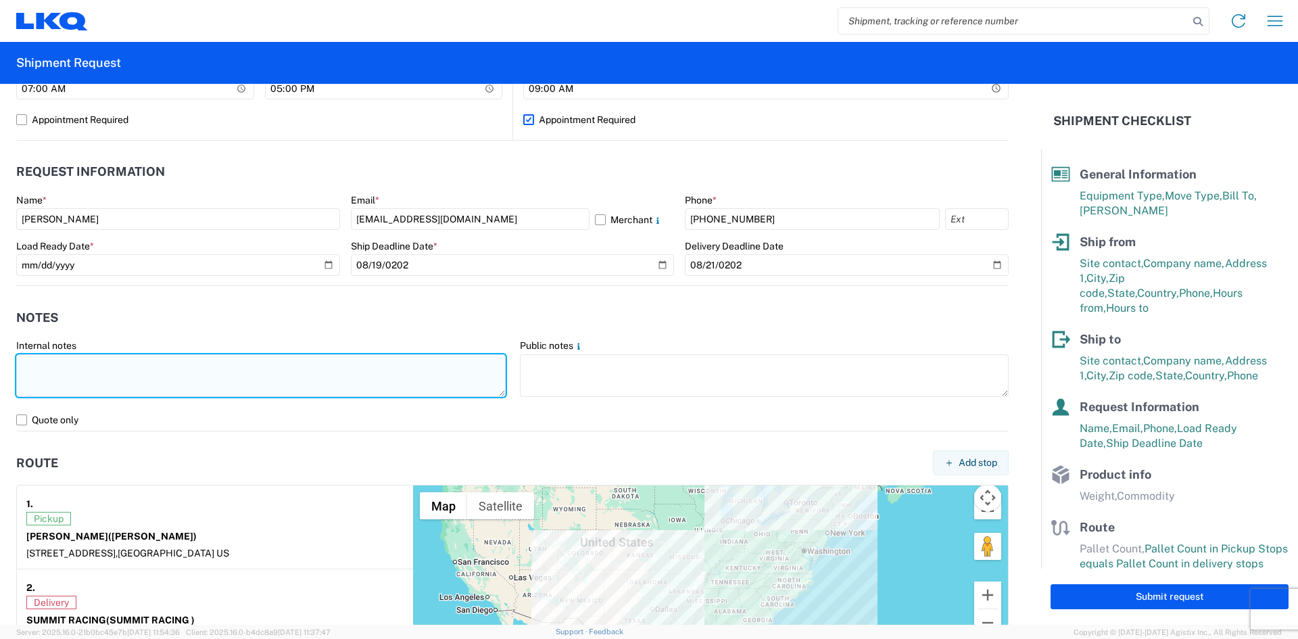
click at [49, 378] on textarea at bounding box center [261, 375] width 490 height 43
type textarea "n"
type textarea "NO REEFER, NO FOOD TRUCK NO RAIL"
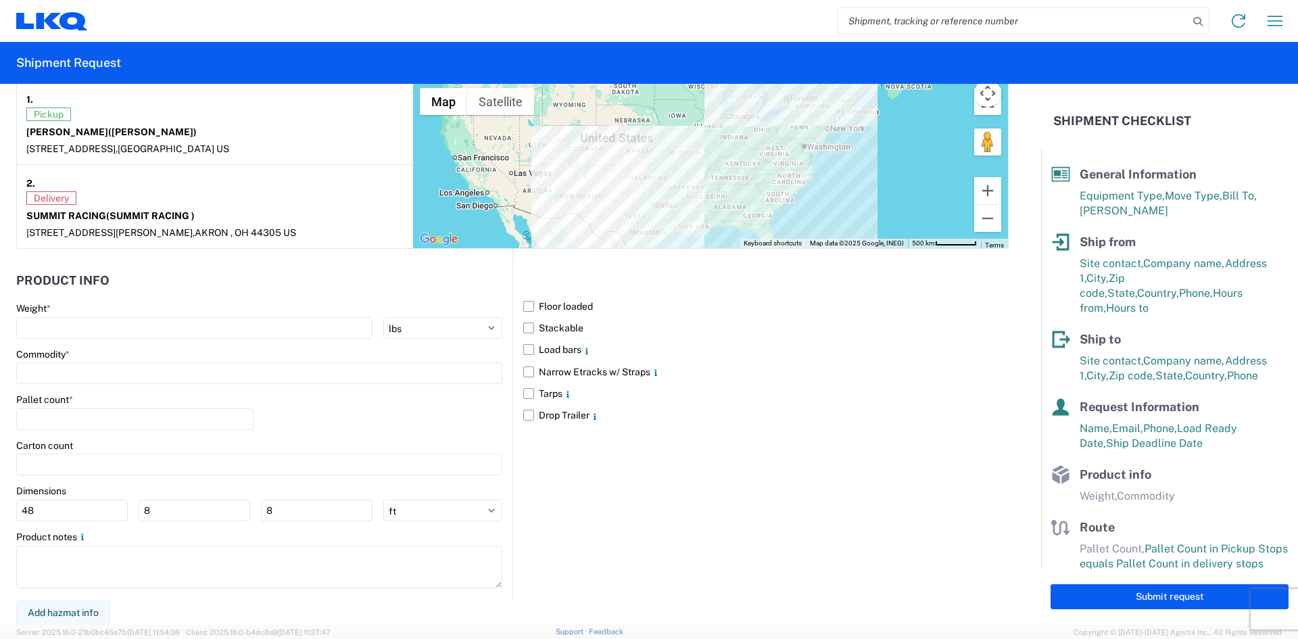
scroll to position [1081, 0]
type textarea "APPOINTMENT ON [DATE] @0900 [PERSON_NAME]"
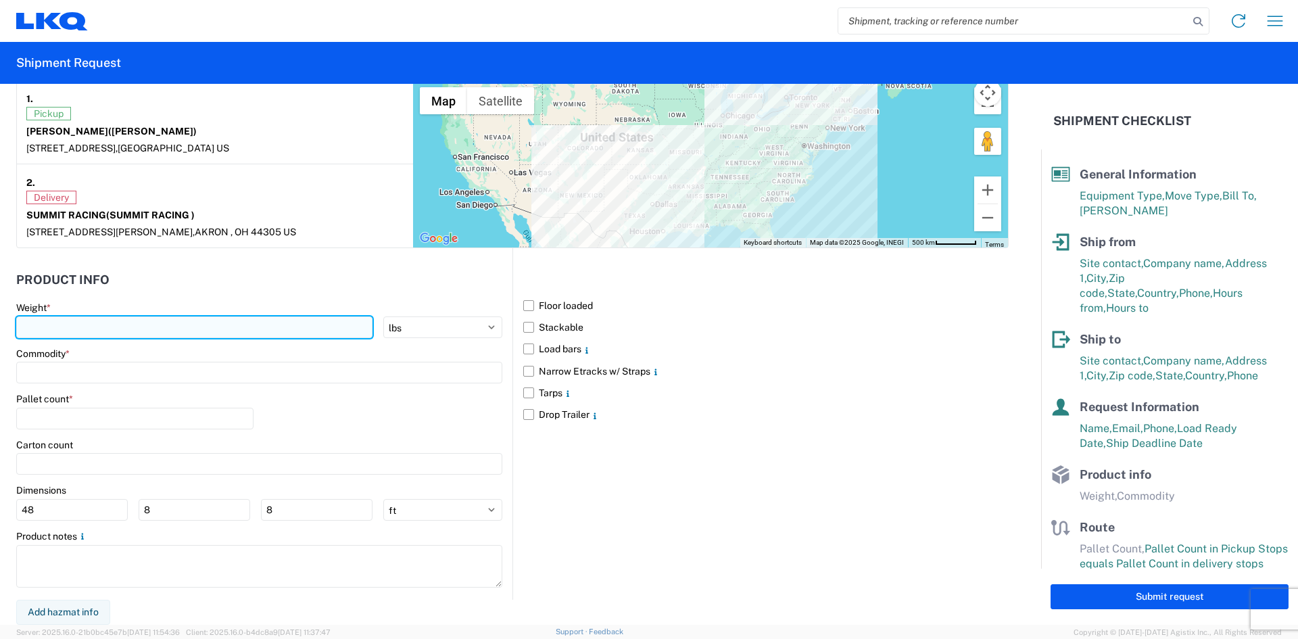
click at [97, 327] on input "number" at bounding box center [194, 327] width 356 height 22
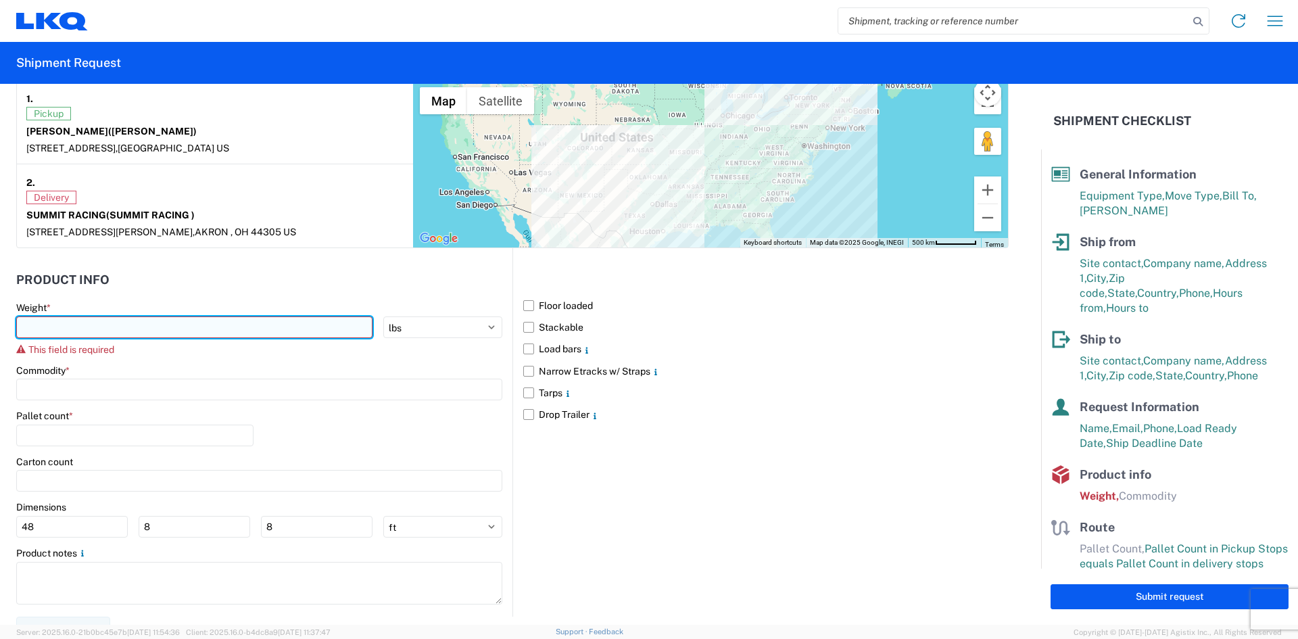
click at [182, 329] on input "number" at bounding box center [194, 327] width 356 height 22
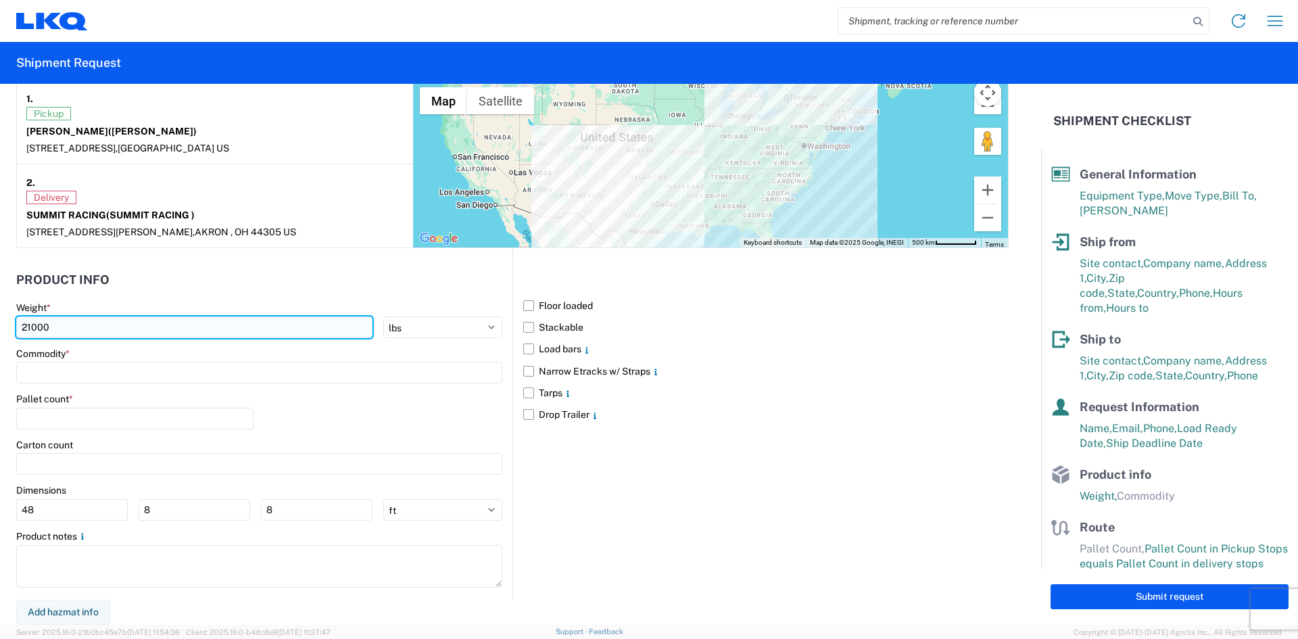
type input "21000"
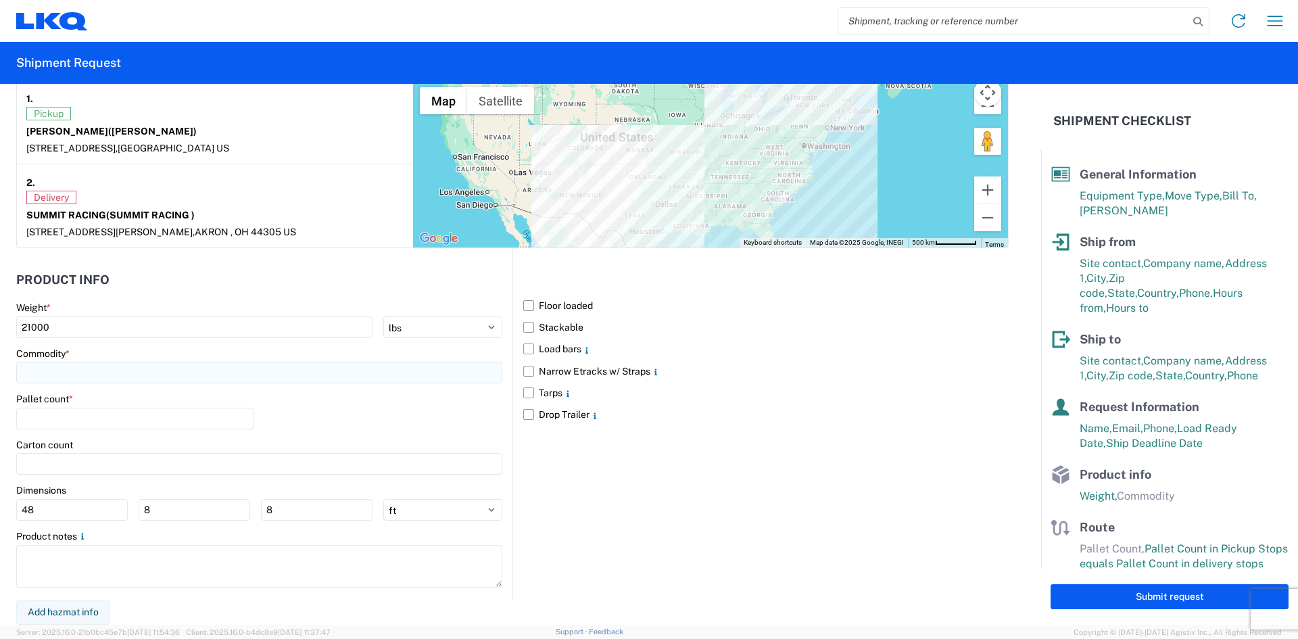
click at [159, 381] on input at bounding box center [259, 373] width 486 height 22
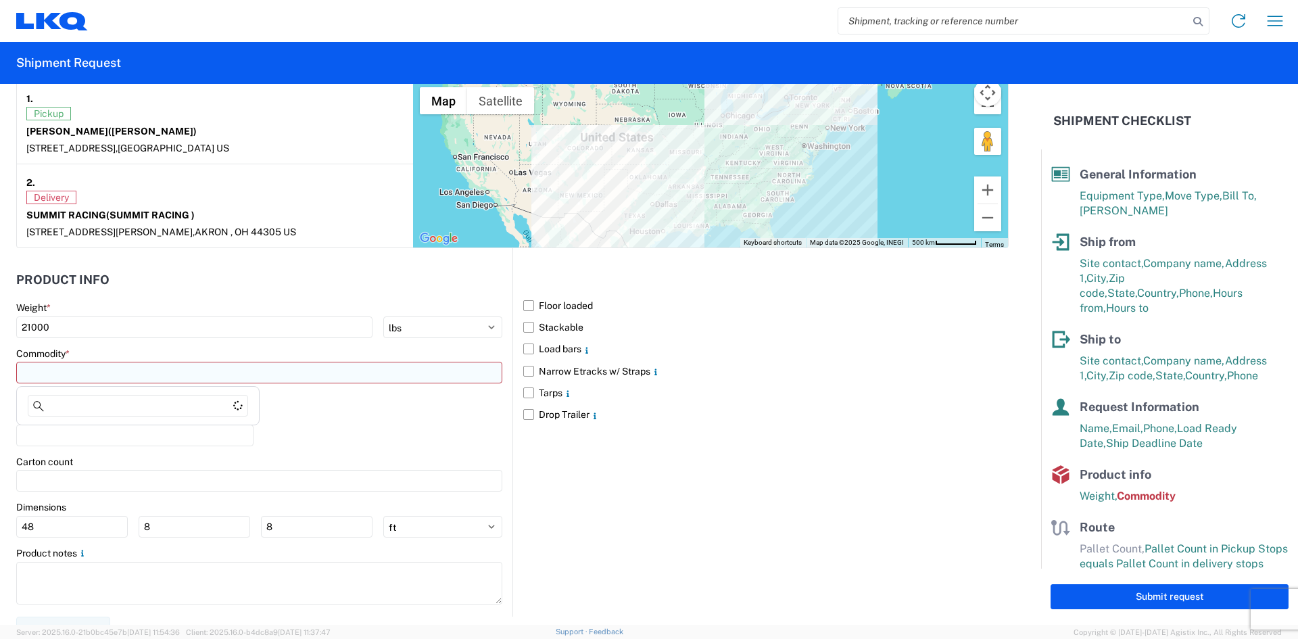
click at [156, 378] on input at bounding box center [259, 373] width 486 height 22
click at [148, 402] on input at bounding box center [138, 406] width 220 height 22
click at [147, 402] on input at bounding box center [138, 406] width 220 height 22
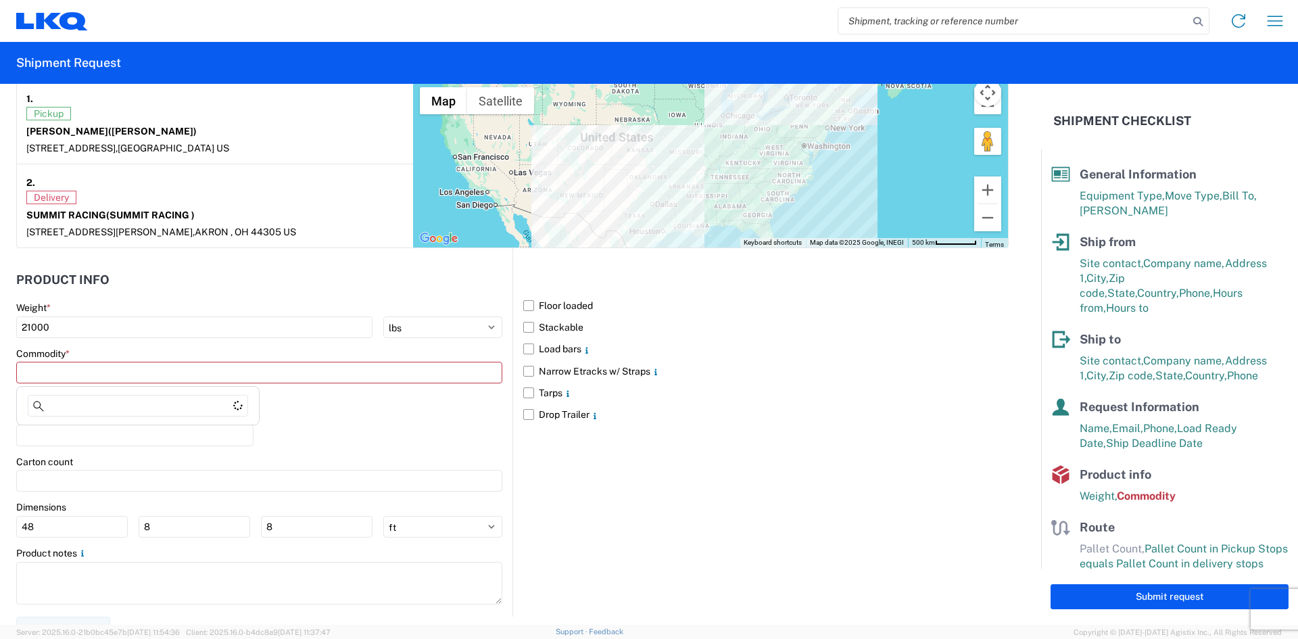
drag, startPoint x: 147, startPoint y: 402, endPoint x: 149, endPoint y: 390, distance: 12.3
click at [147, 403] on input at bounding box center [138, 406] width 220 height 22
click at [152, 381] on input at bounding box center [259, 373] width 486 height 22
click at [153, 379] on input at bounding box center [259, 373] width 486 height 22
click at [153, 377] on input at bounding box center [259, 373] width 486 height 22
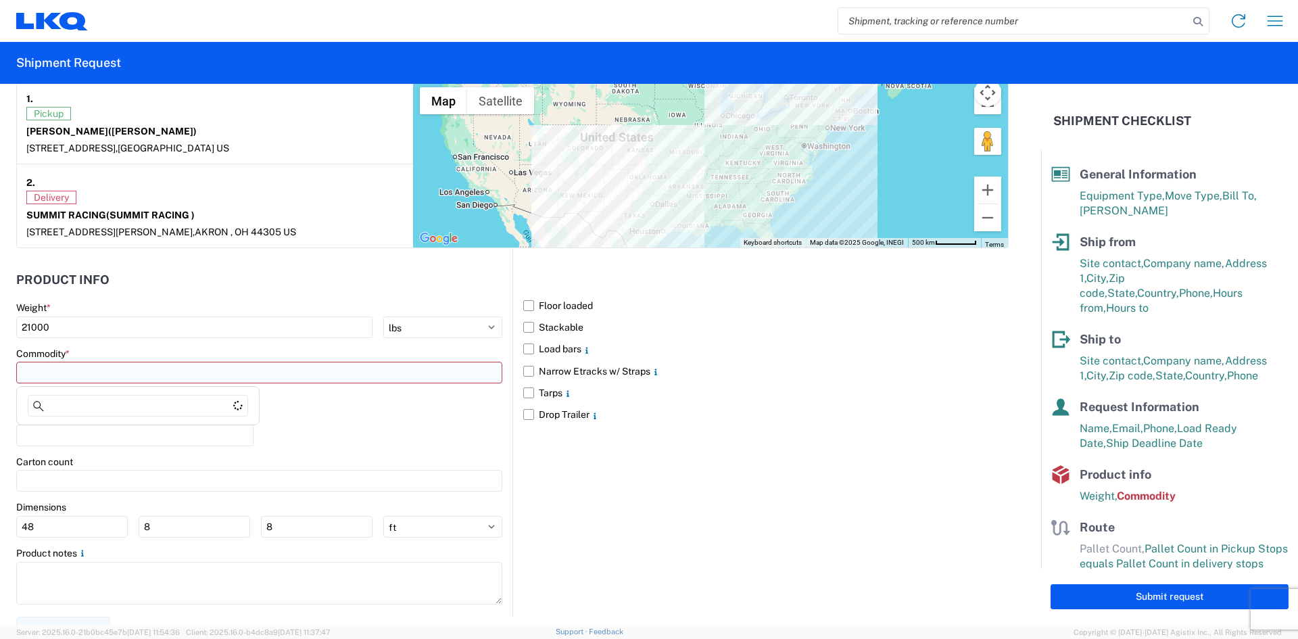
click at [153, 376] on input at bounding box center [259, 373] width 486 height 22
drag, startPoint x: 153, startPoint y: 376, endPoint x: 151, endPoint y: 383, distance: 7.1
click at [152, 381] on input at bounding box center [259, 373] width 486 height 22
click at [143, 401] on input at bounding box center [138, 406] width 220 height 22
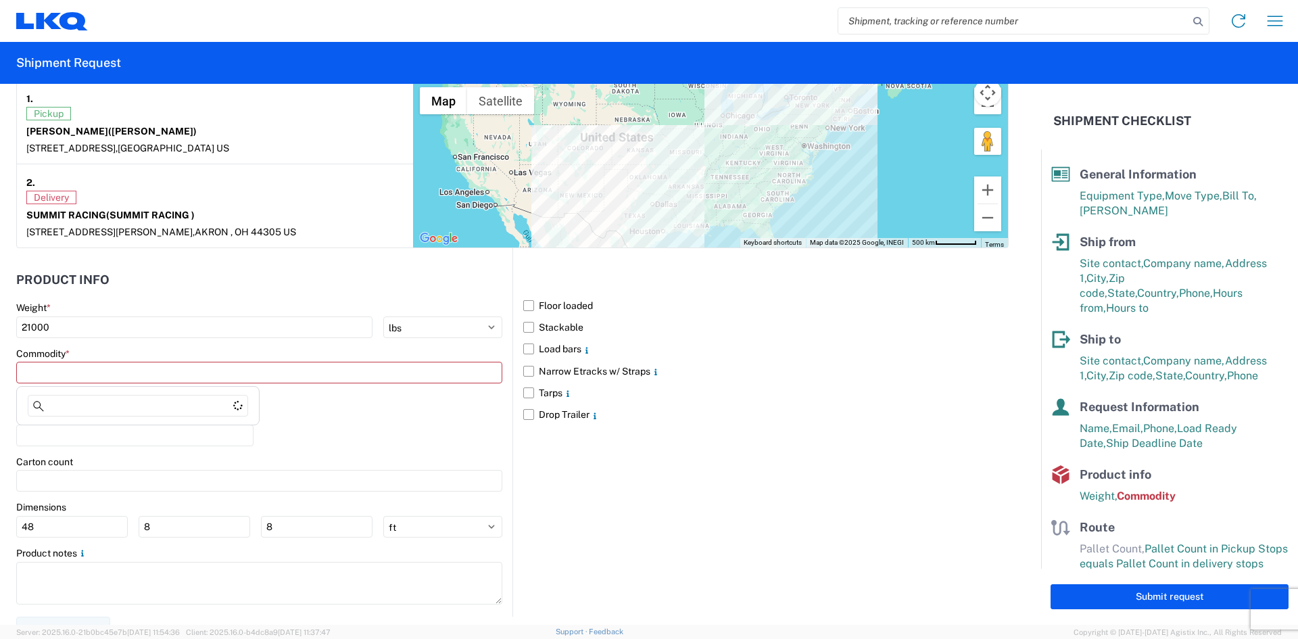
click at [143, 402] on agx-block-ui "Home Shipment request Shipment tracking Shipment Request General Information Te…" at bounding box center [649, 319] width 1298 height 639
click at [143, 402] on main "Weight * 21000 kgs lbs Commodity * This field is required Pallet count * Carton…" at bounding box center [264, 459] width 496 height 314
drag, startPoint x: 142, startPoint y: 402, endPoint x: 143, endPoint y: 395, distance: 6.9
click at [142, 398] on main "Weight * 21000 kgs lbs Commodity * This field is required Pallet count * Carton…" at bounding box center [264, 459] width 496 height 314
click at [147, 377] on input at bounding box center [259, 373] width 486 height 22
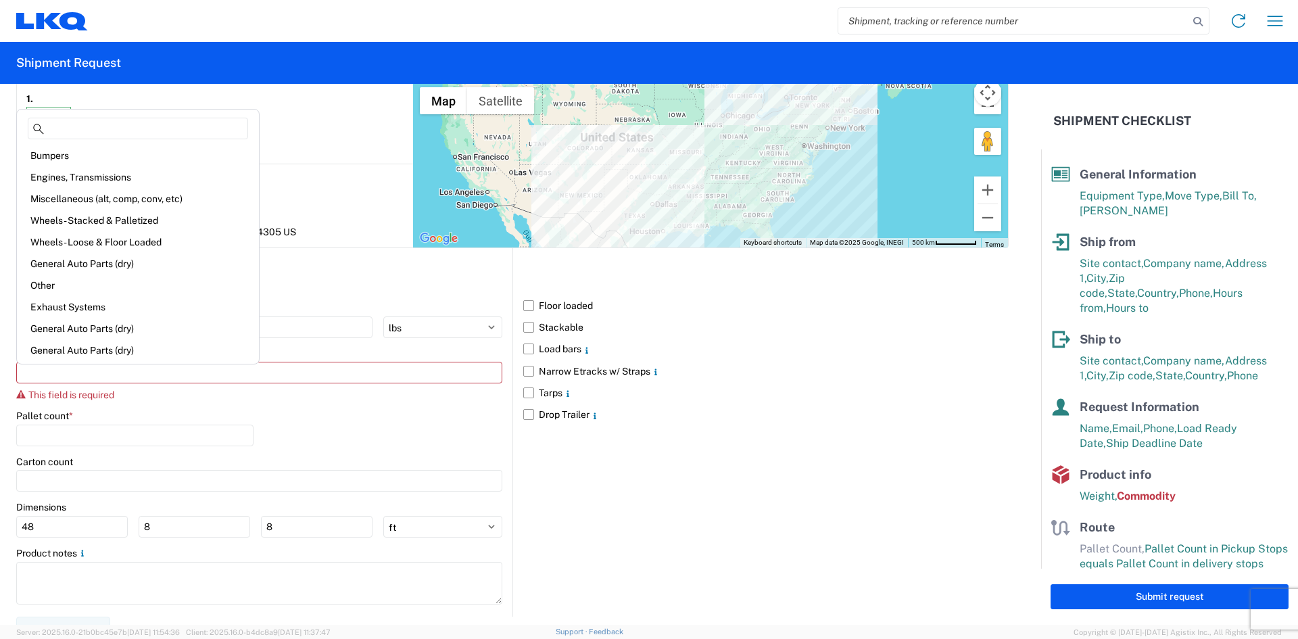
click at [107, 174] on div "Engines, Transmissions" at bounding box center [138, 177] width 237 height 22
type input "Engines, Transmissions"
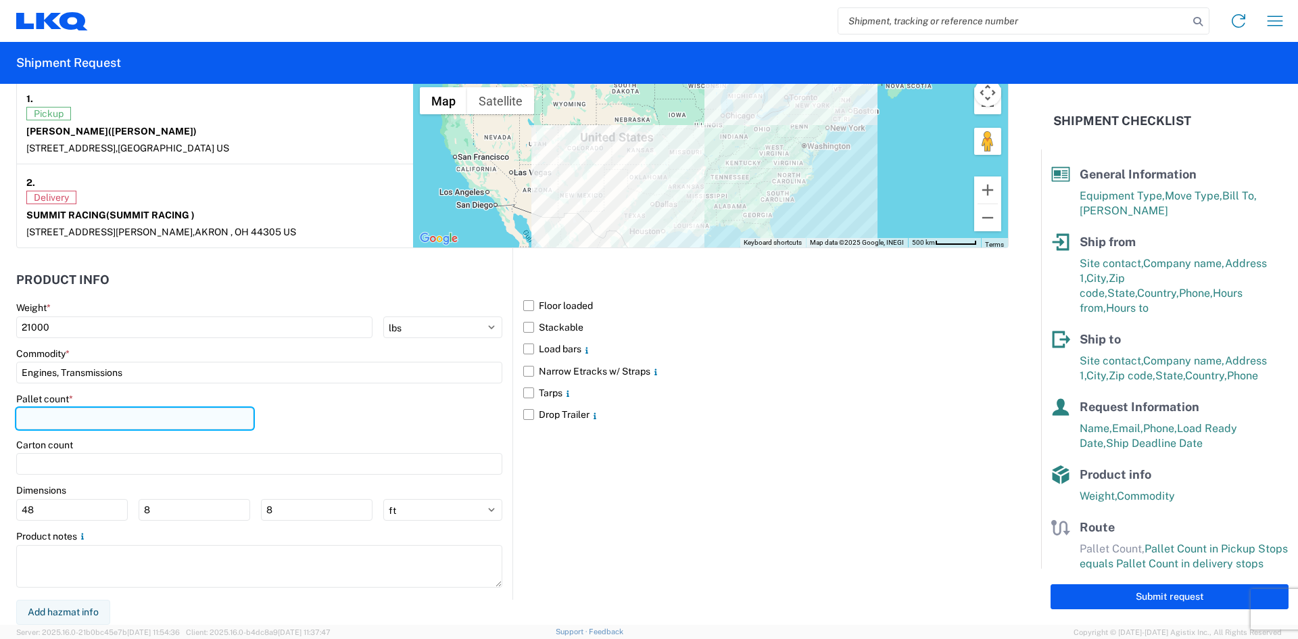
click at [91, 425] on input "number" at bounding box center [134, 419] width 237 height 22
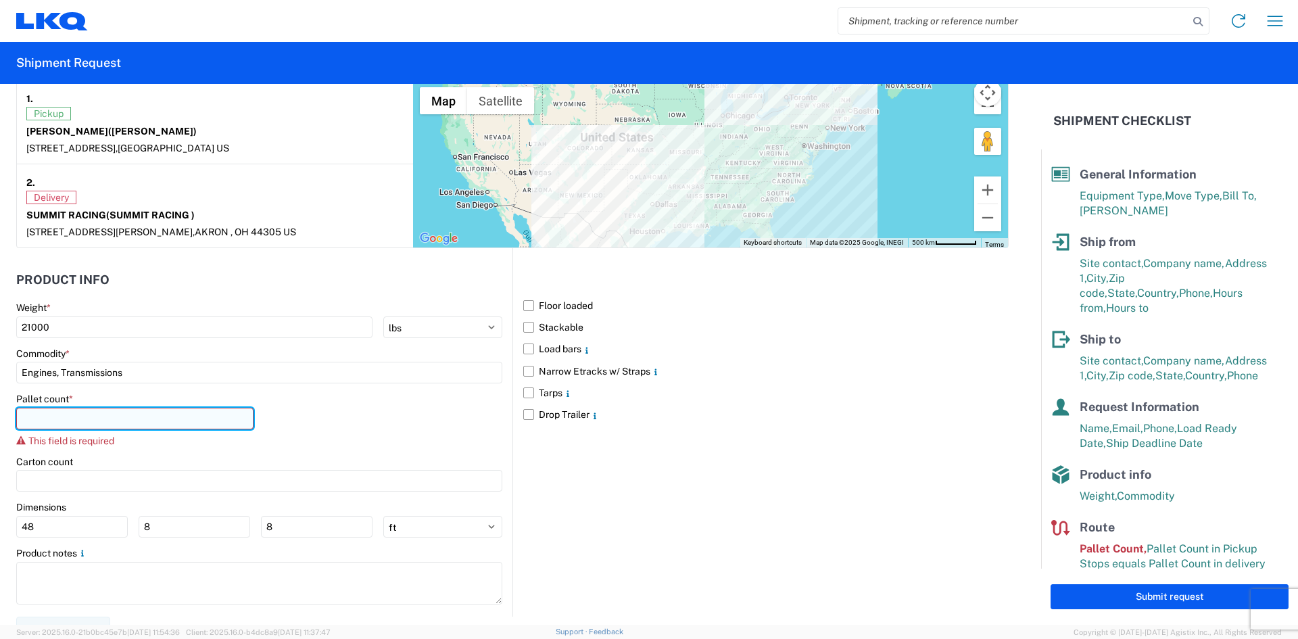
click at [144, 421] on input "number" at bounding box center [134, 419] width 237 height 22
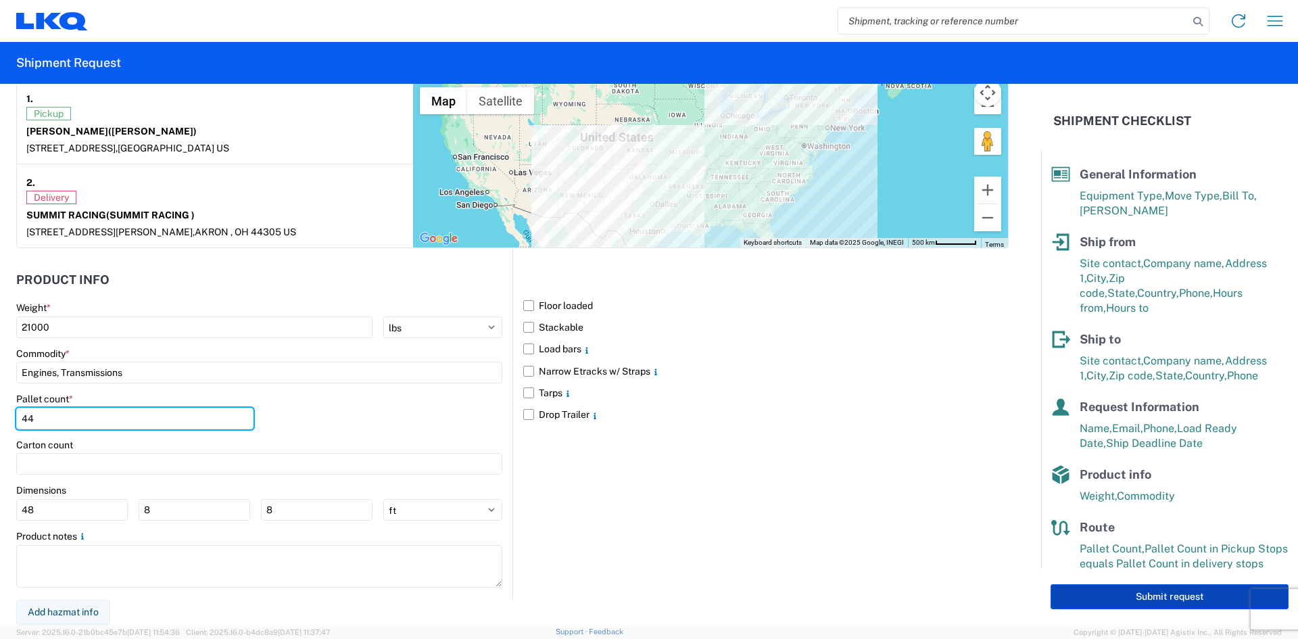
type input "44"
click at [1197, 594] on button "Submit request" at bounding box center [1170, 596] width 238 height 25
select select "US"
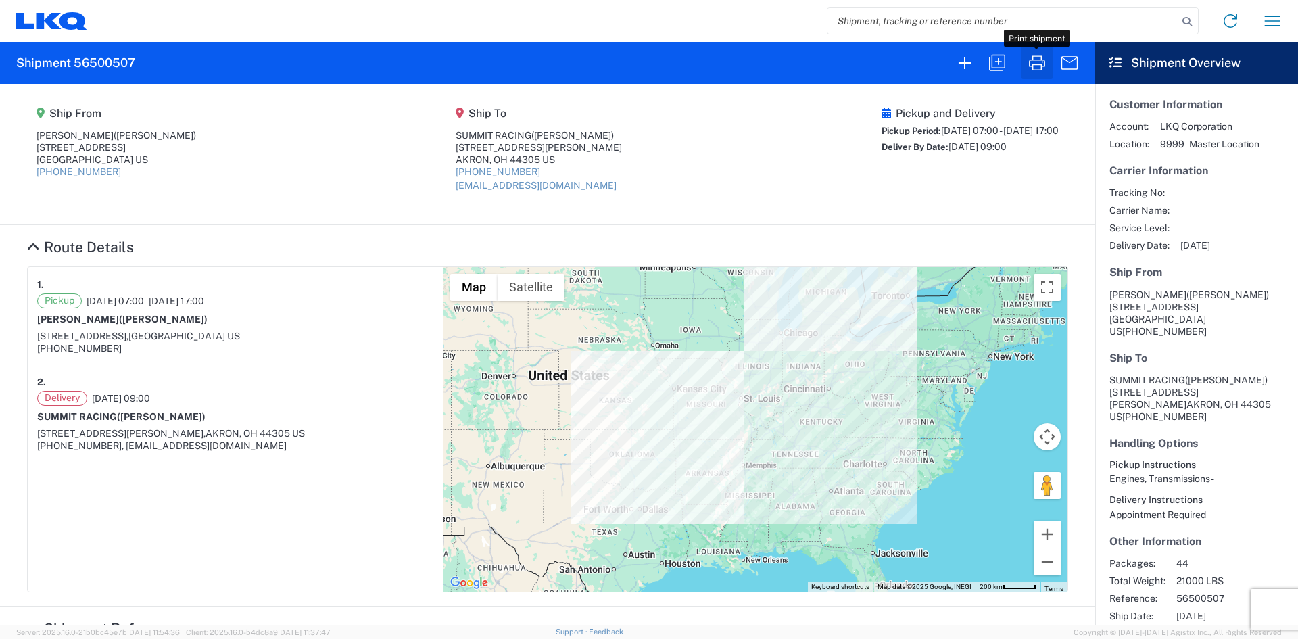
click at [1036, 60] on icon "button" at bounding box center [1037, 63] width 22 height 22
